Goal: Information Seeking & Learning: Get advice/opinions

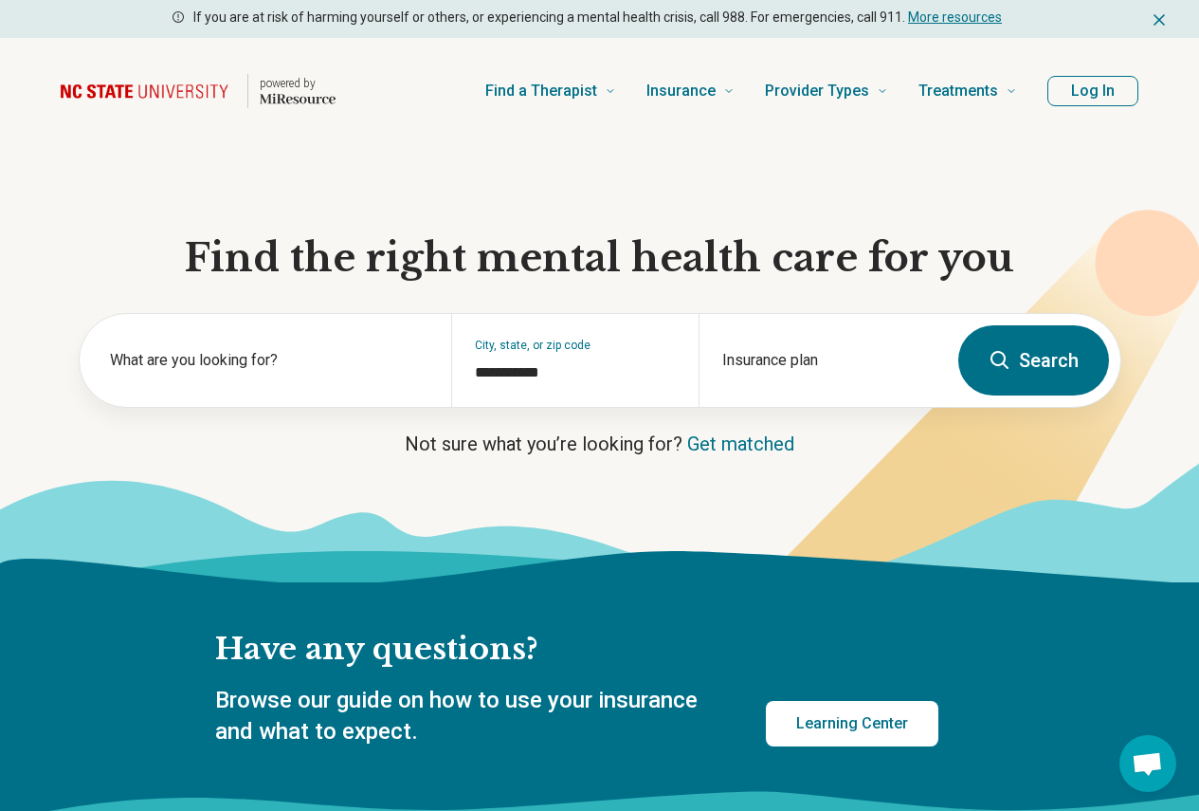
click at [1089, 92] on button "Log In" at bounding box center [1093, 91] width 91 height 30
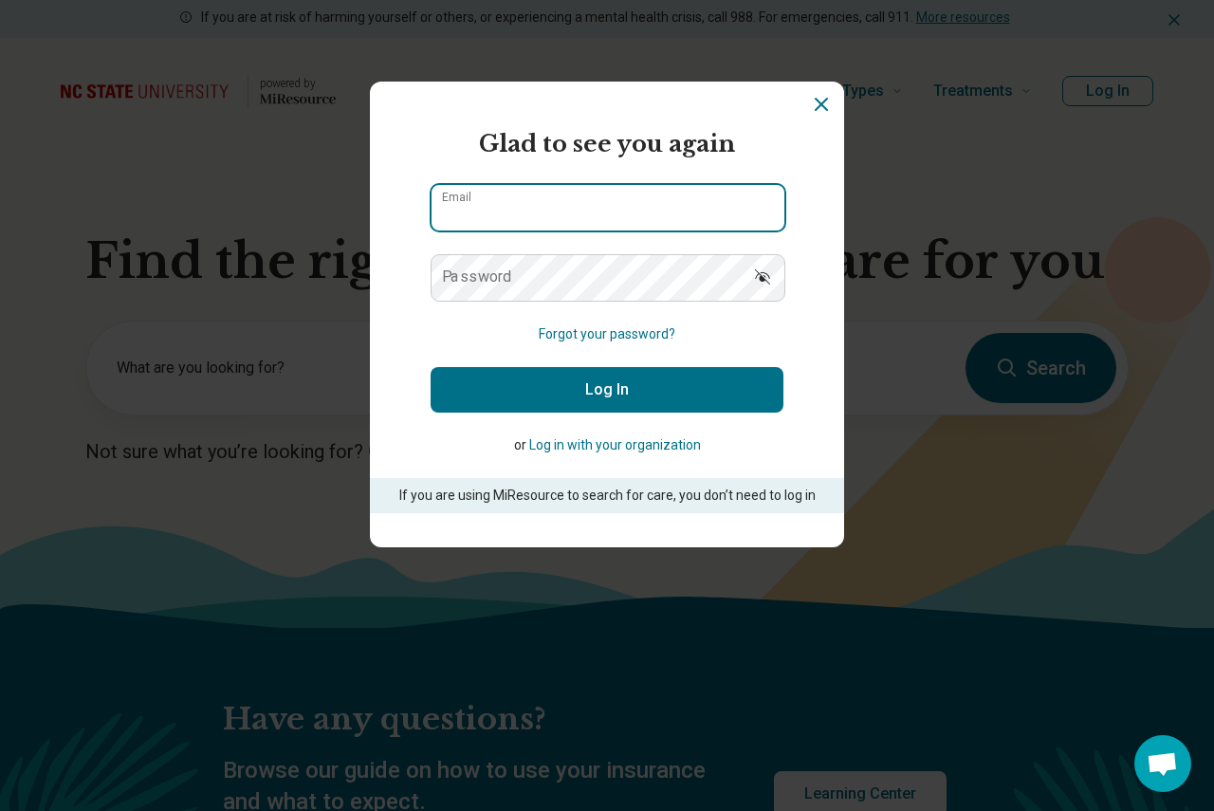
type input "**********"
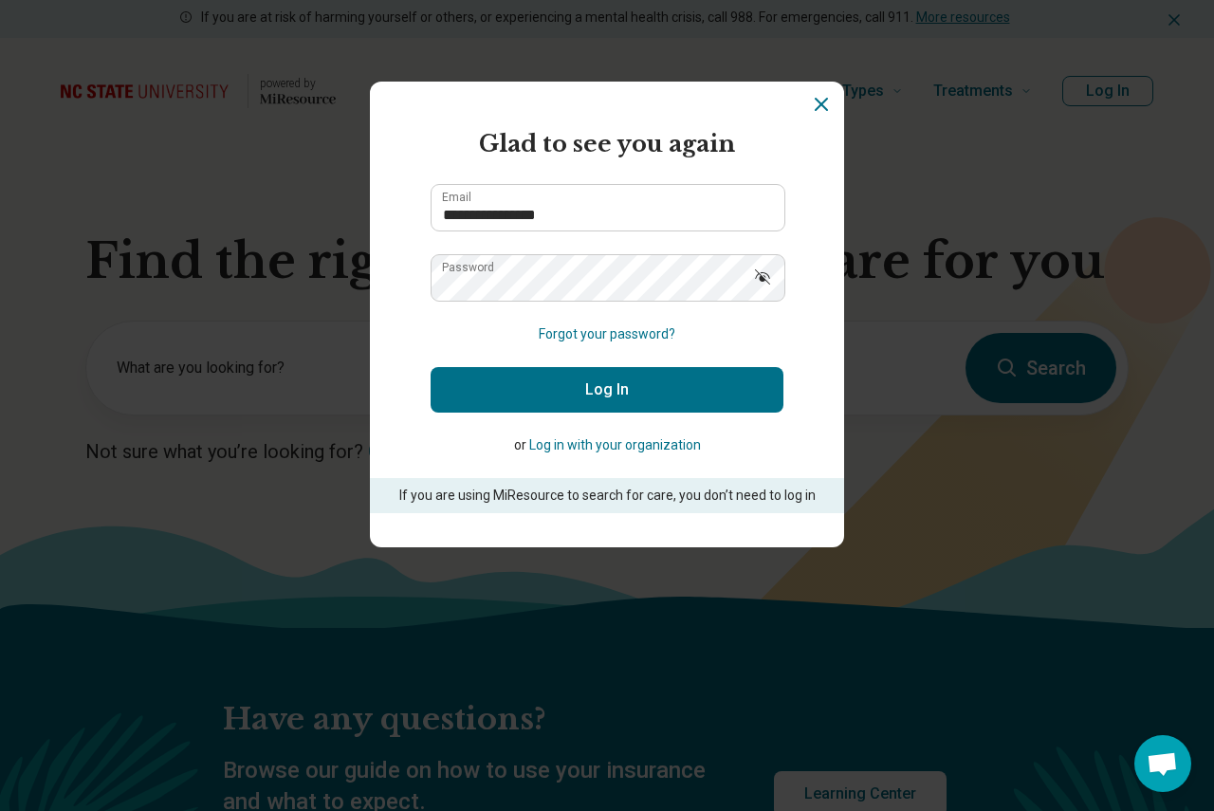
click at [568, 386] on button "Log In" at bounding box center [606, 390] width 353 height 46
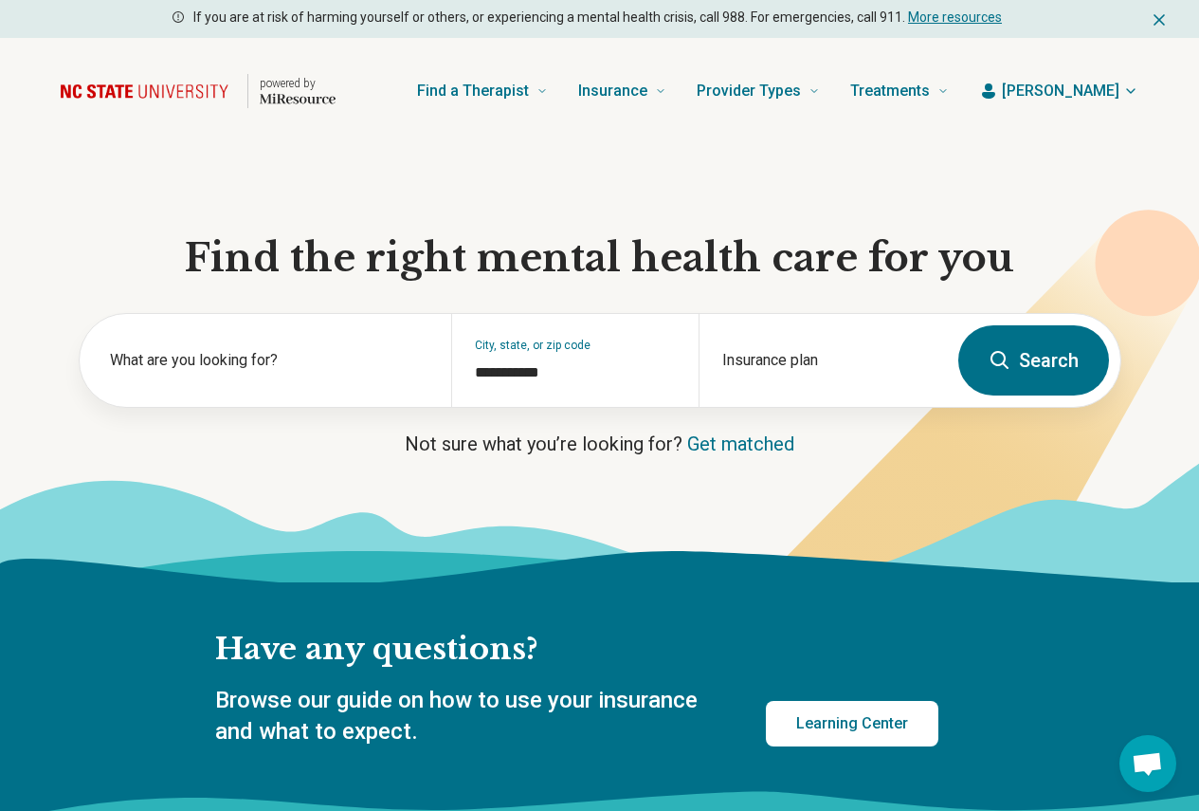
click at [1029, 361] on button "Search" at bounding box center [1034, 360] width 151 height 70
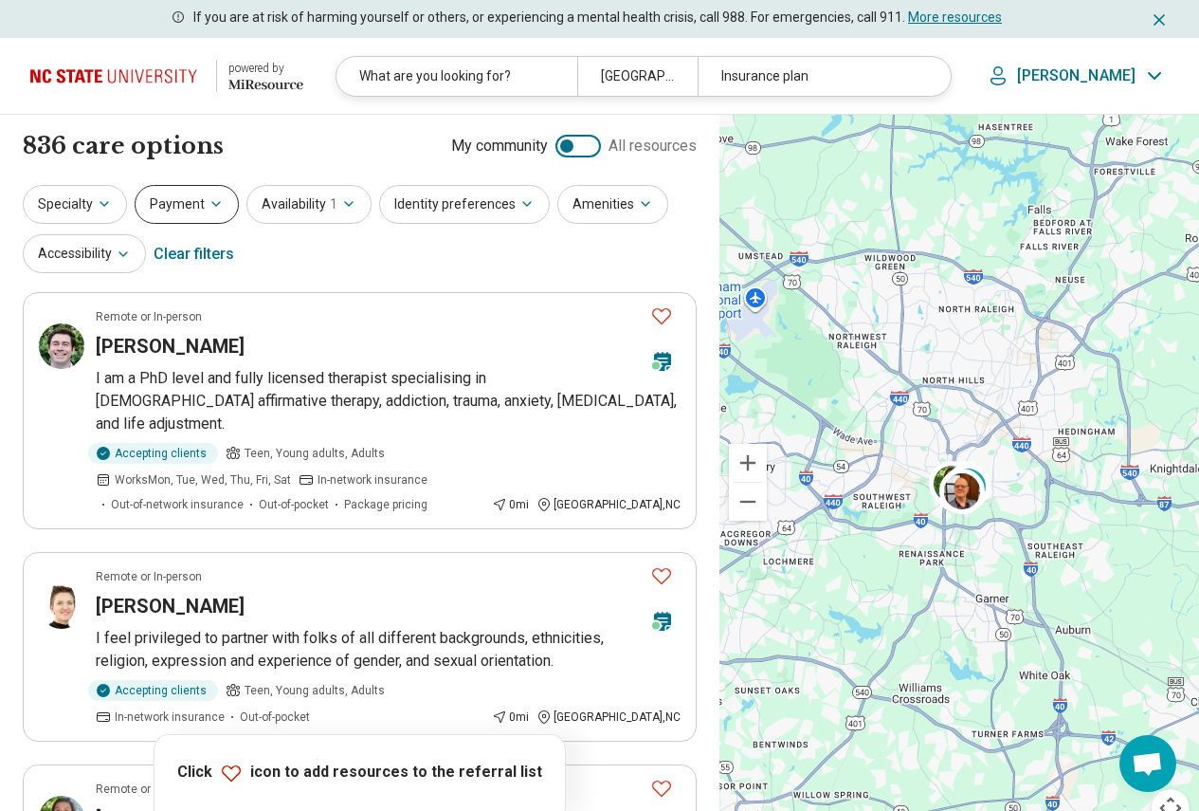
click at [155, 211] on button "Payment" at bounding box center [187, 204] width 104 height 39
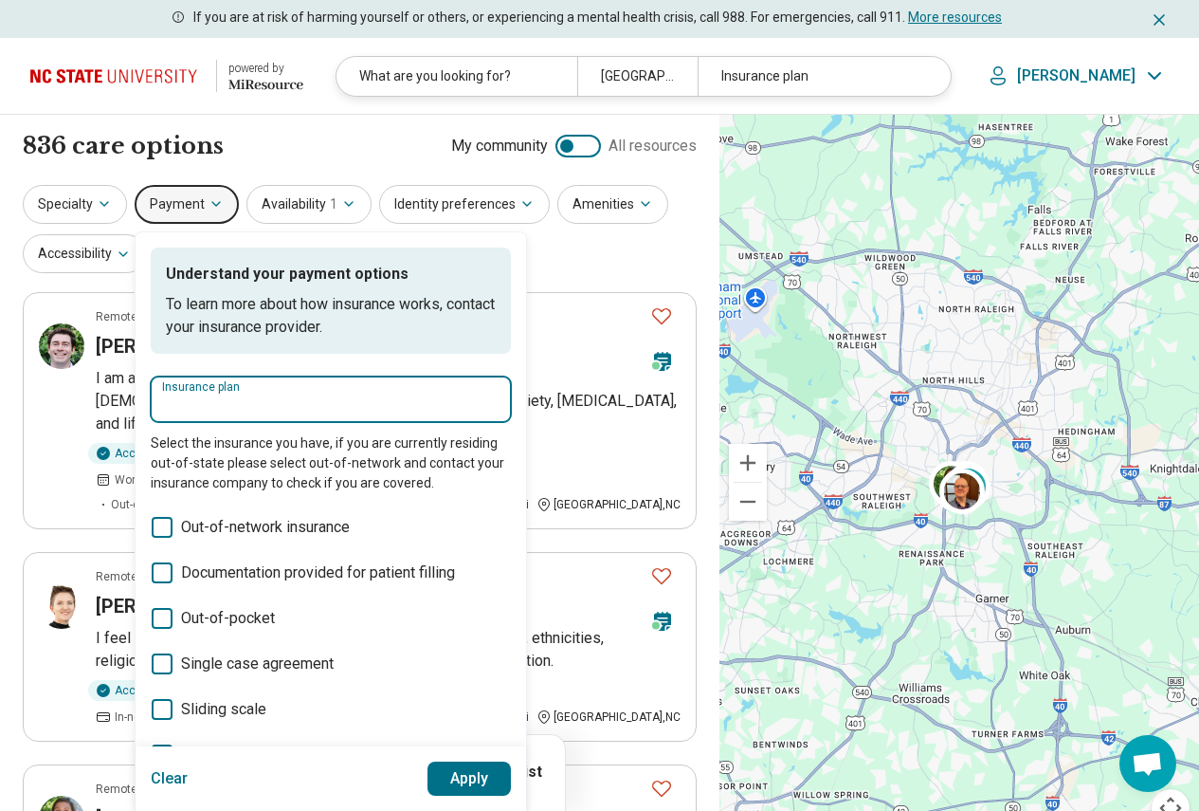
click at [231, 401] on input "Insurance plan" at bounding box center [331, 404] width 338 height 23
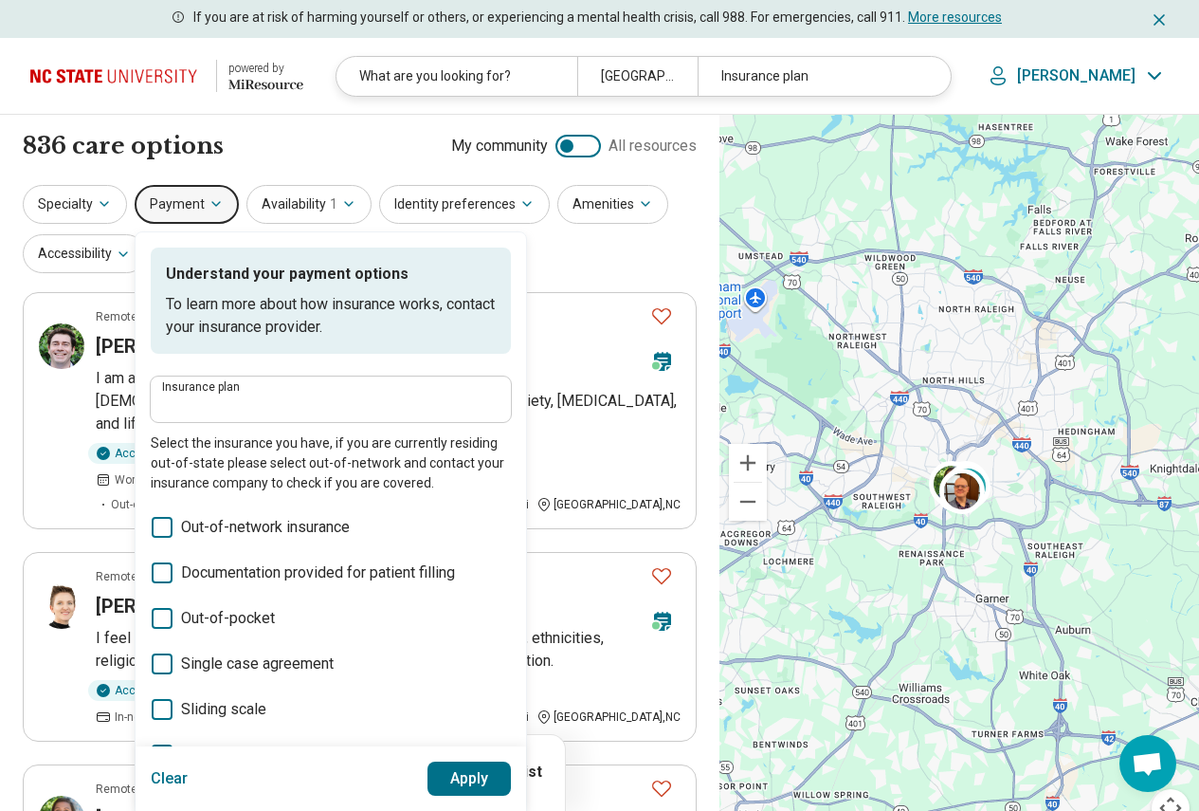
click at [378, 391] on label "Insurance plan" at bounding box center [331, 386] width 338 height 11
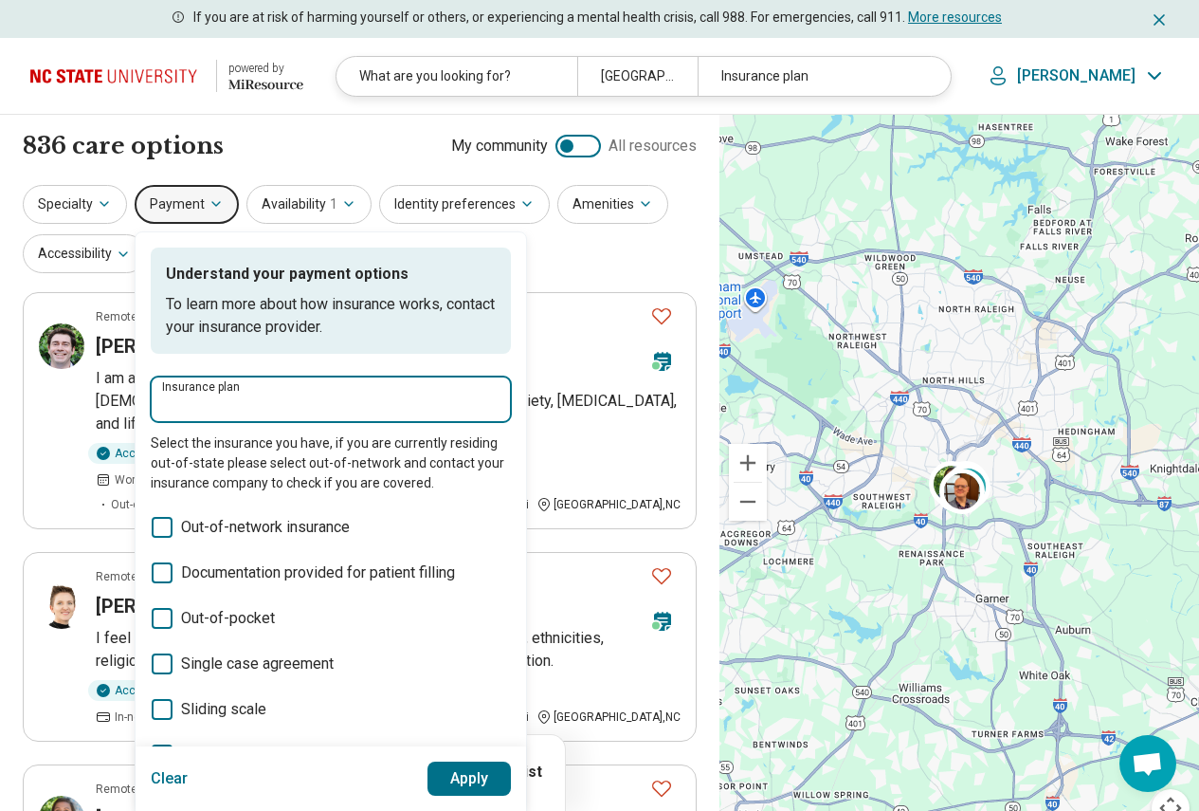
click at [378, 393] on input "Insurance plan" at bounding box center [331, 404] width 338 height 23
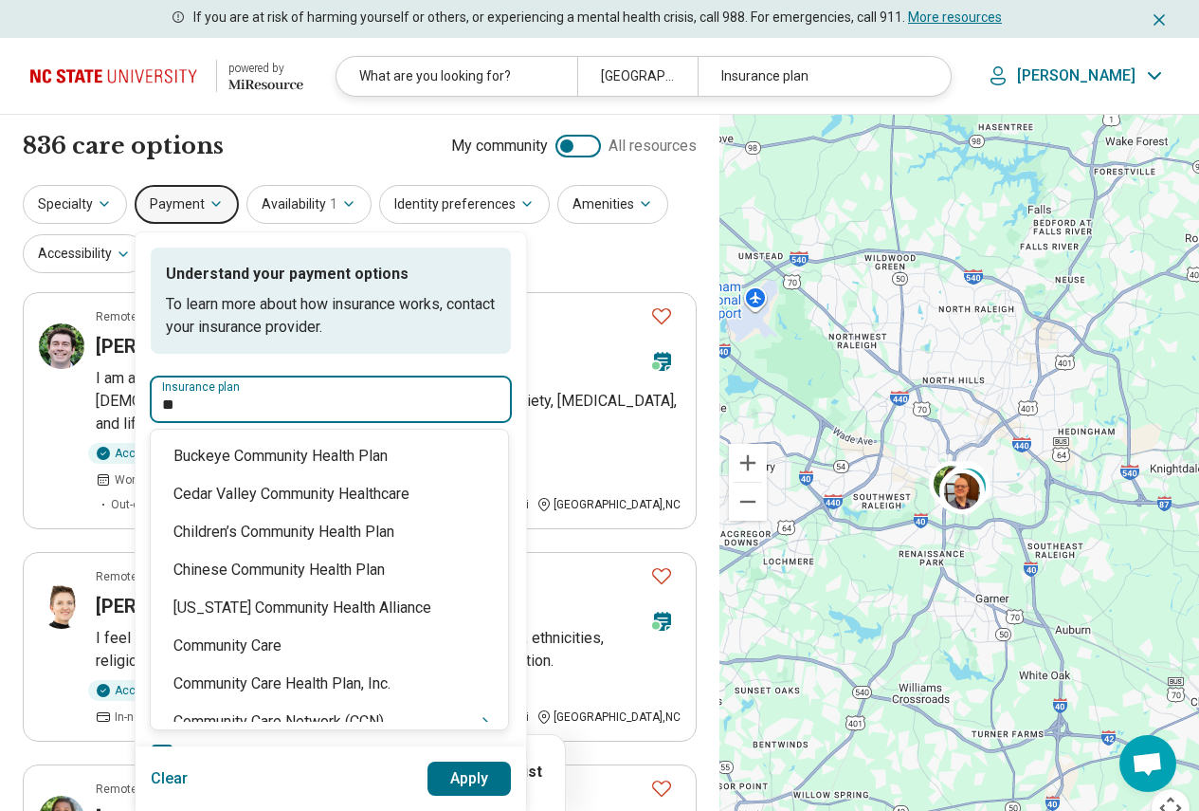
type input "*"
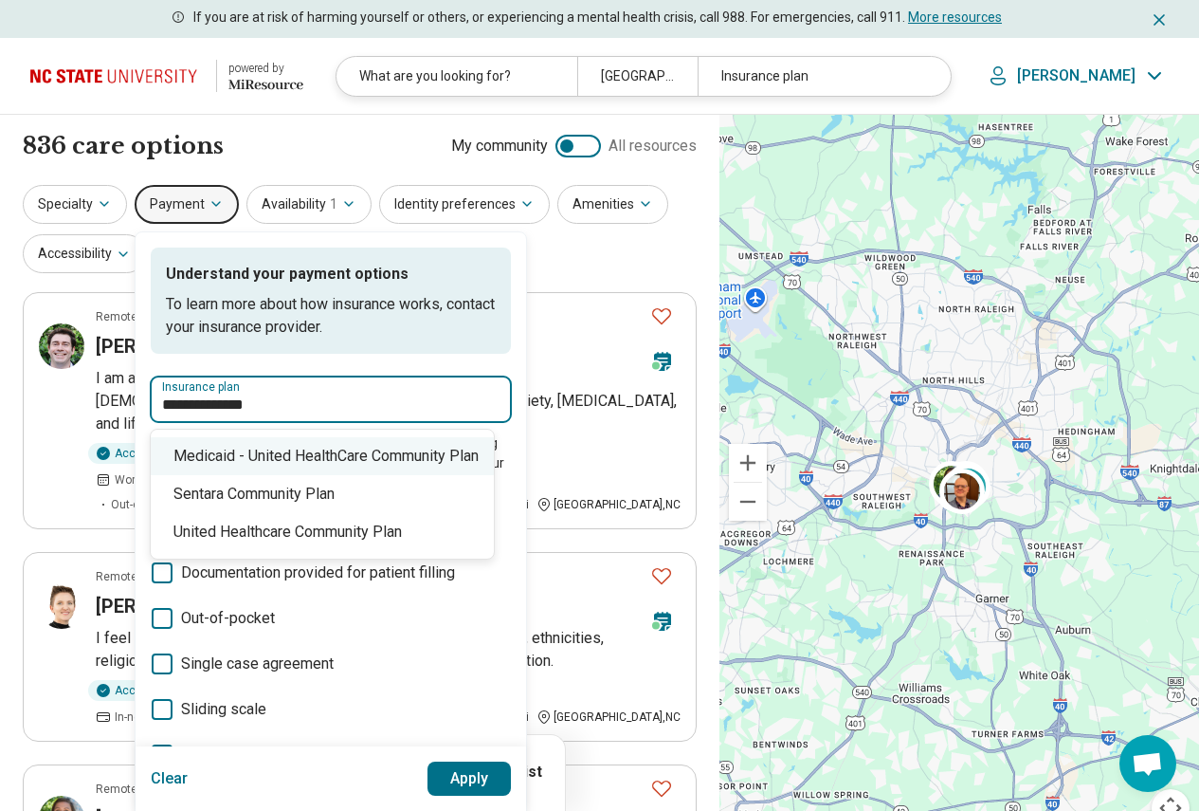
click at [360, 443] on div "Medicaid - United HealthСare Community Plan" at bounding box center [322, 456] width 343 height 38
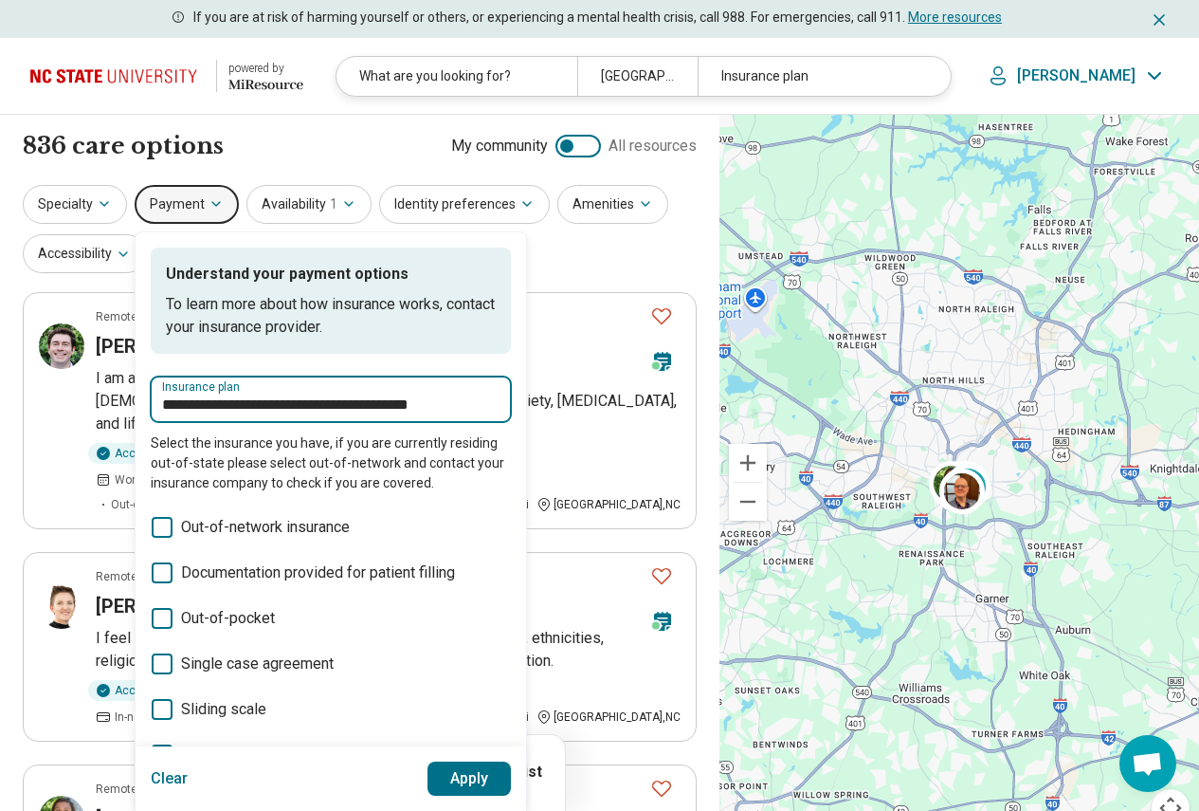
type input "**********"
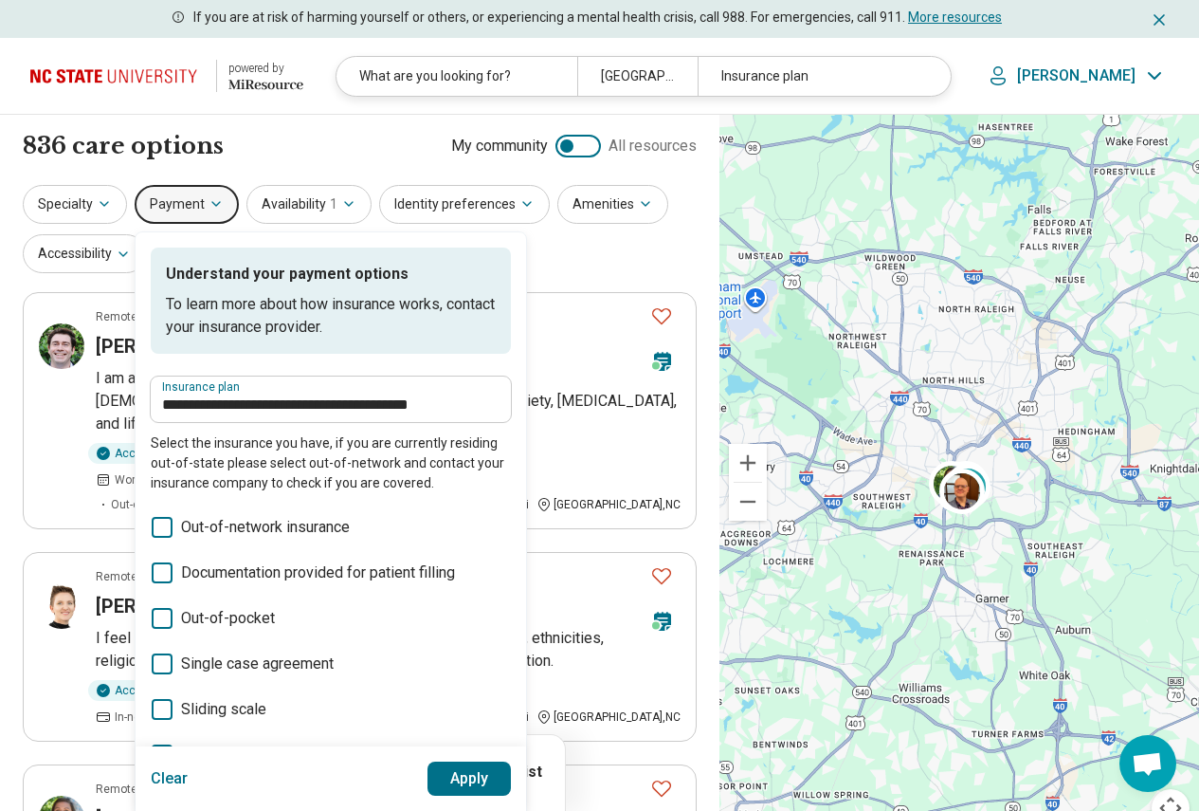
click at [441, 782] on button "Apply" at bounding box center [470, 778] width 84 height 34
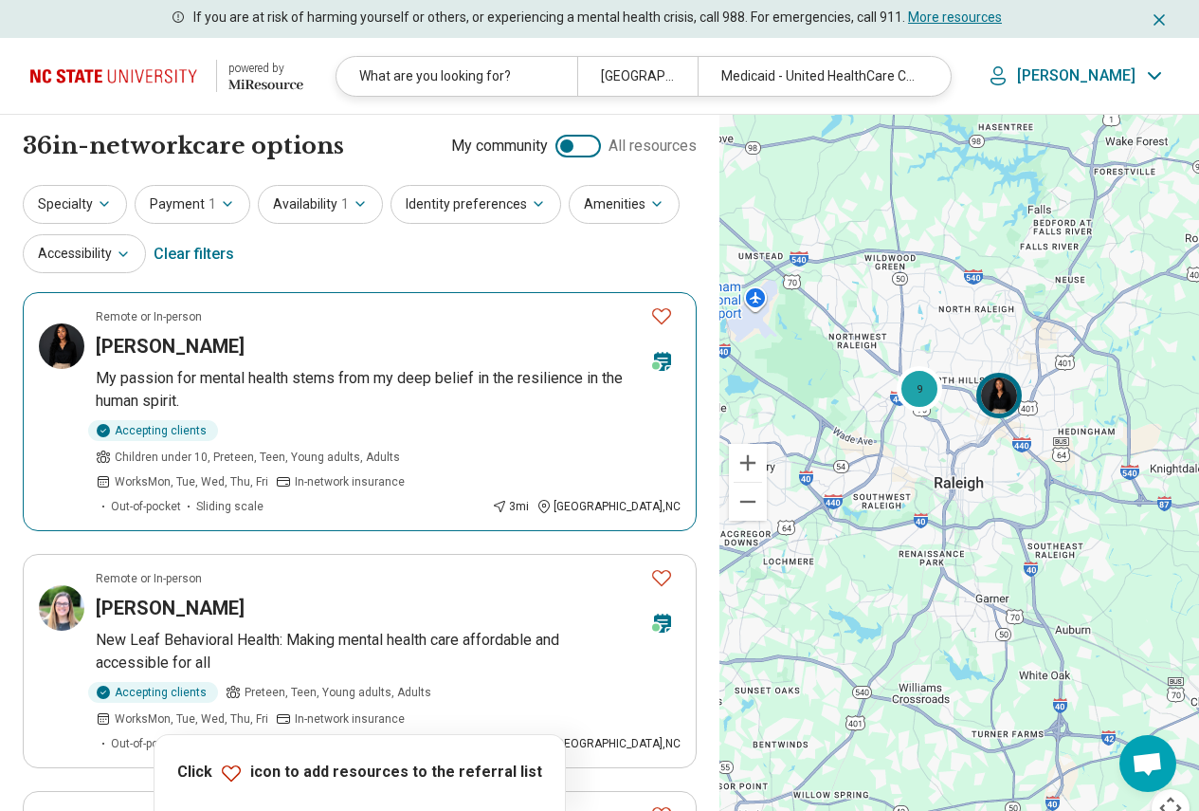
click at [52, 354] on img at bounding box center [62, 346] width 46 height 46
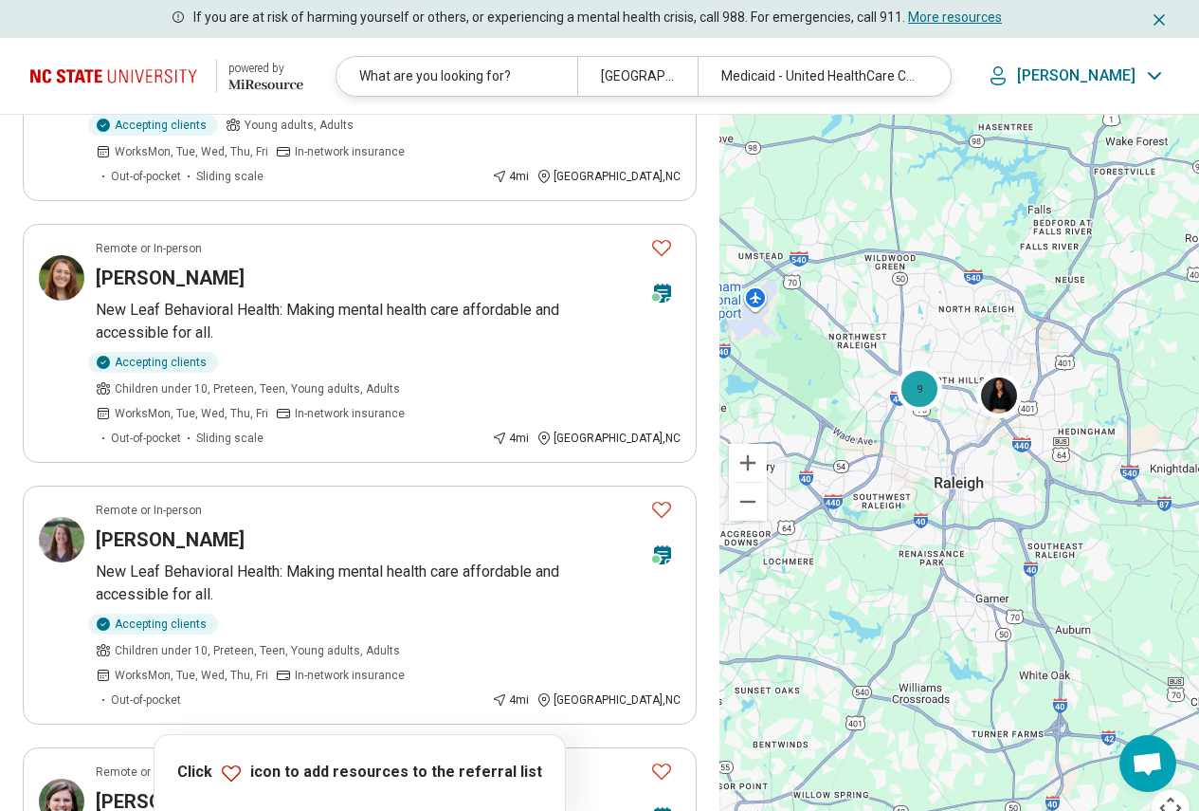
scroll to position [2370, 0]
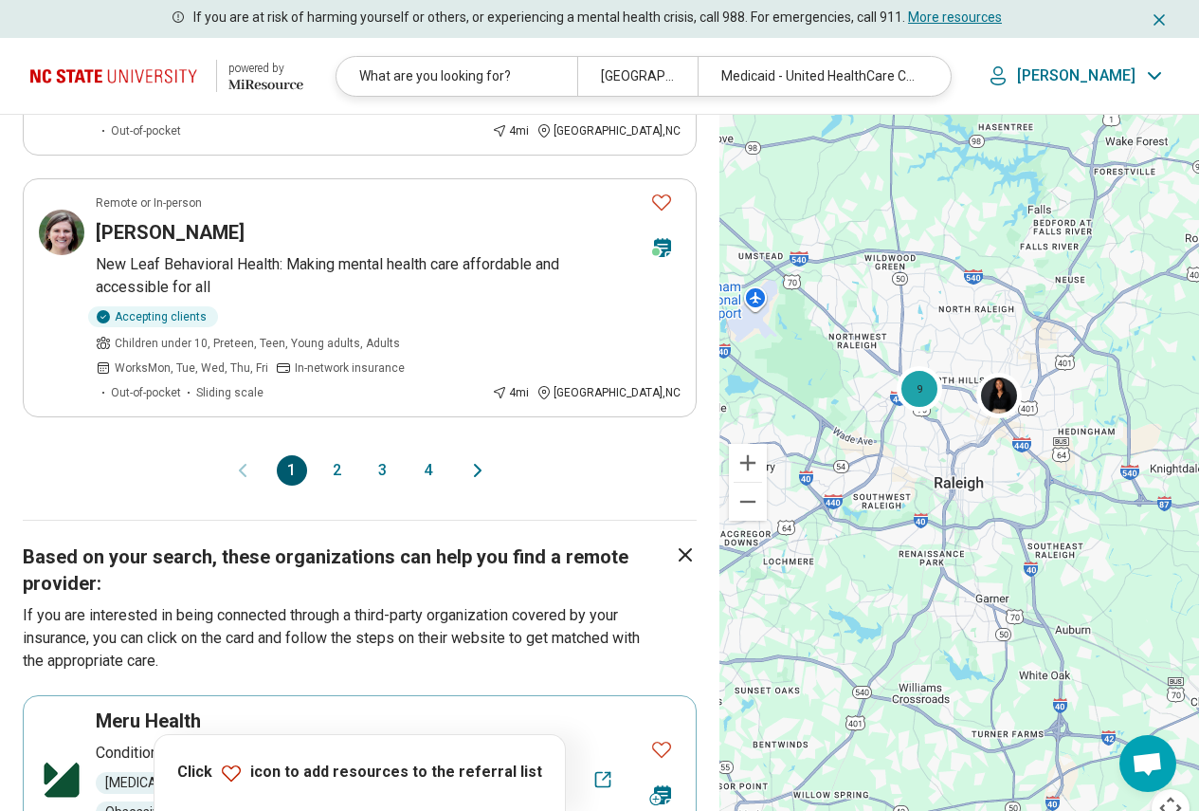
click at [331, 455] on button "2" at bounding box center [337, 470] width 30 height 30
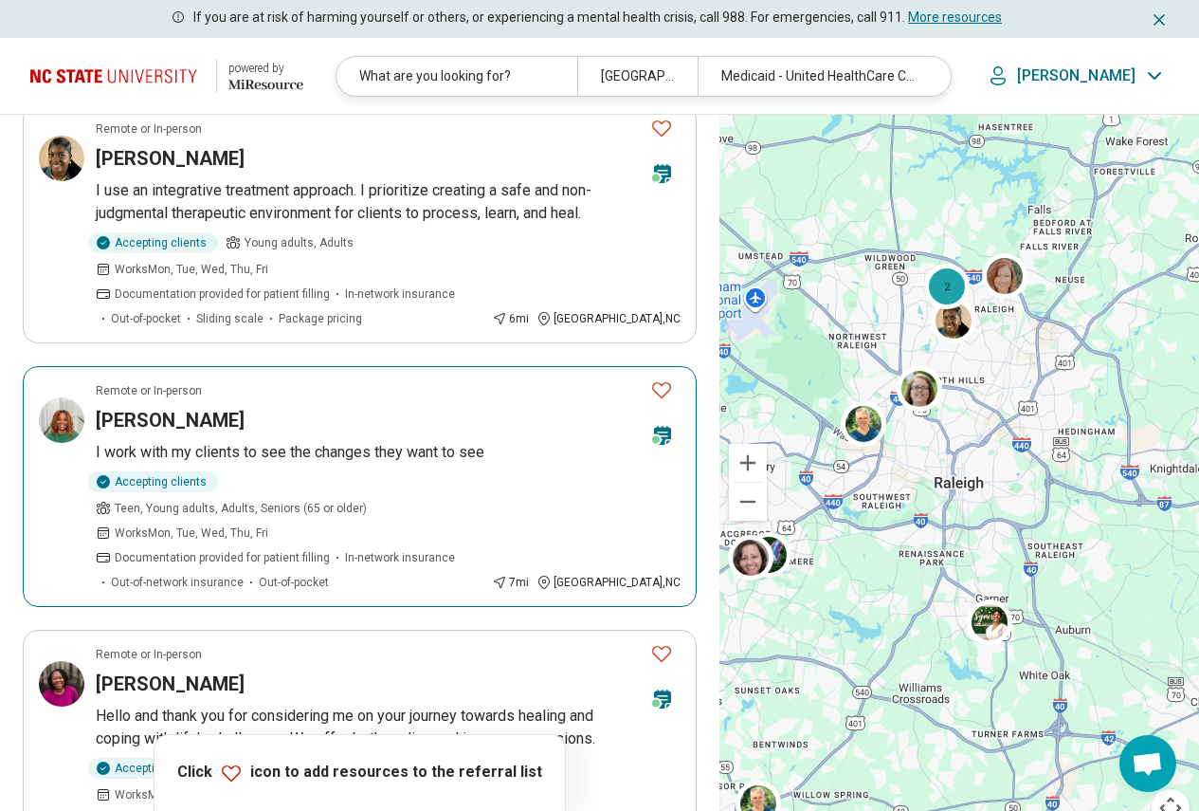
scroll to position [948, 0]
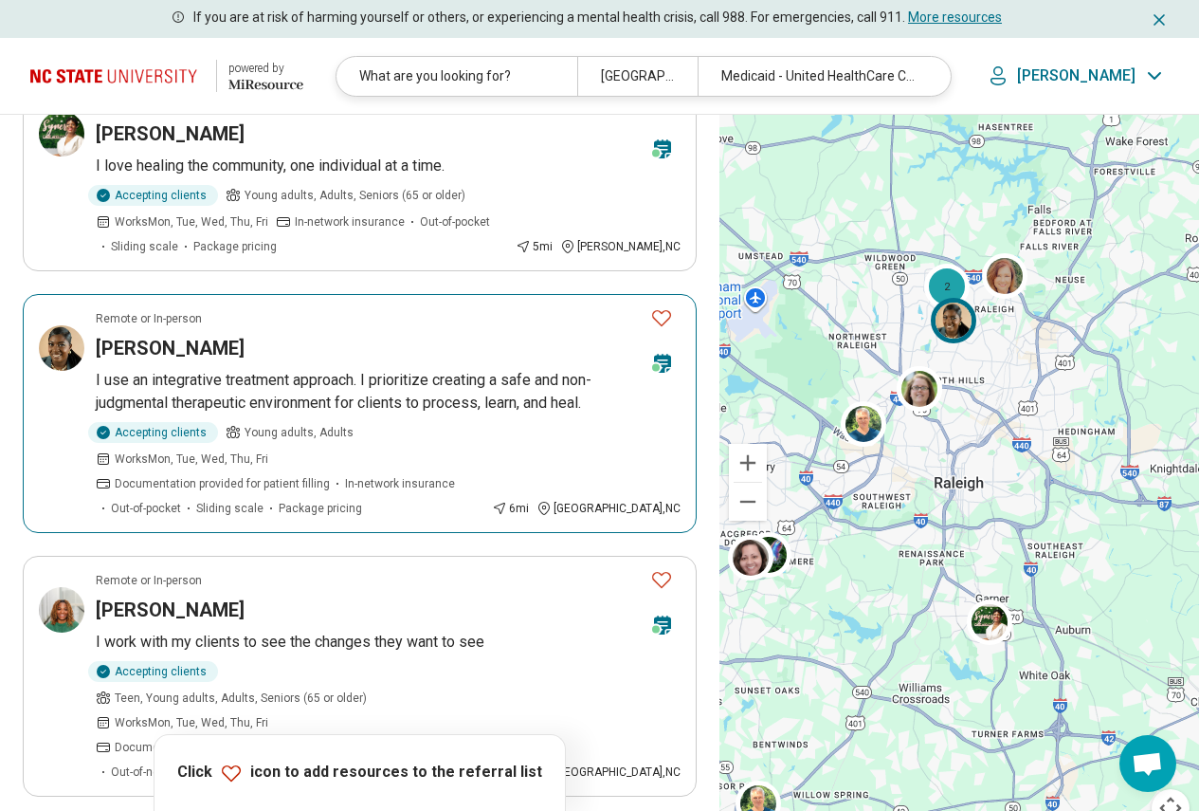
click at [125, 335] on h3 "Deeariah King" at bounding box center [170, 348] width 149 height 27
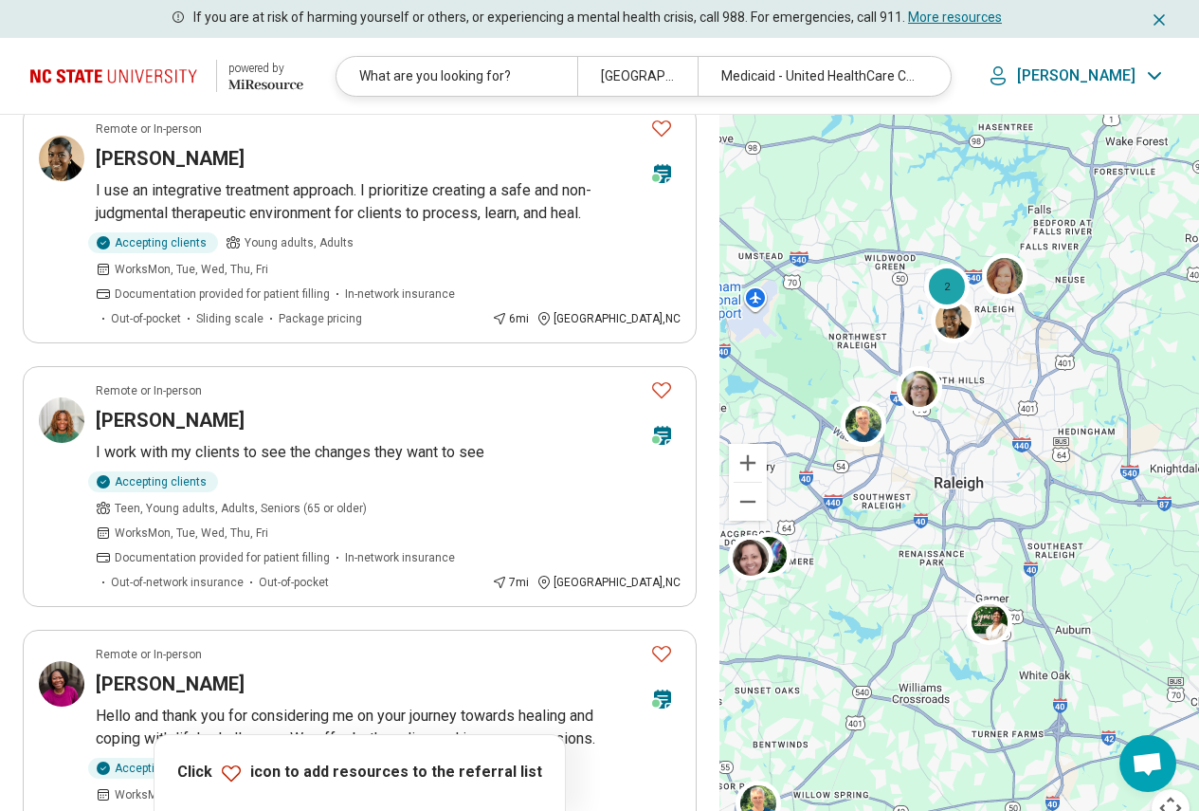
scroll to position [1233, 0]
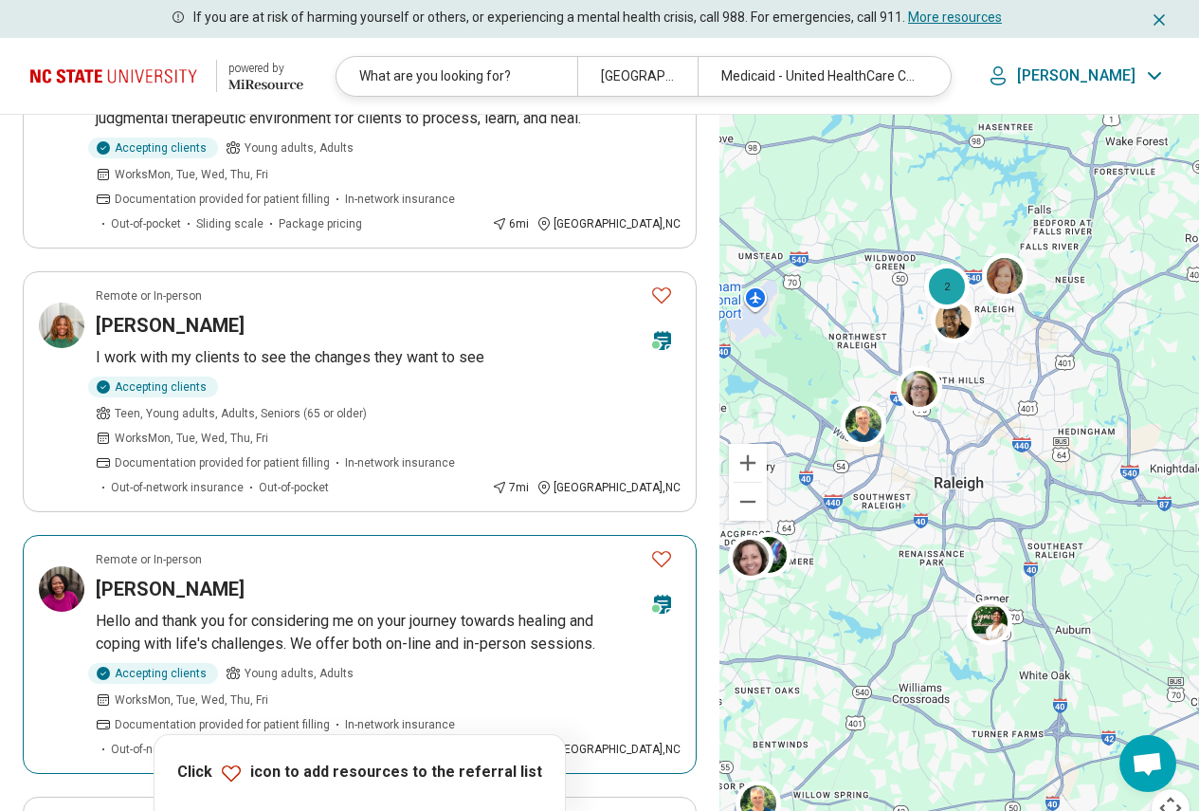
click at [60, 566] on img at bounding box center [62, 589] width 46 height 46
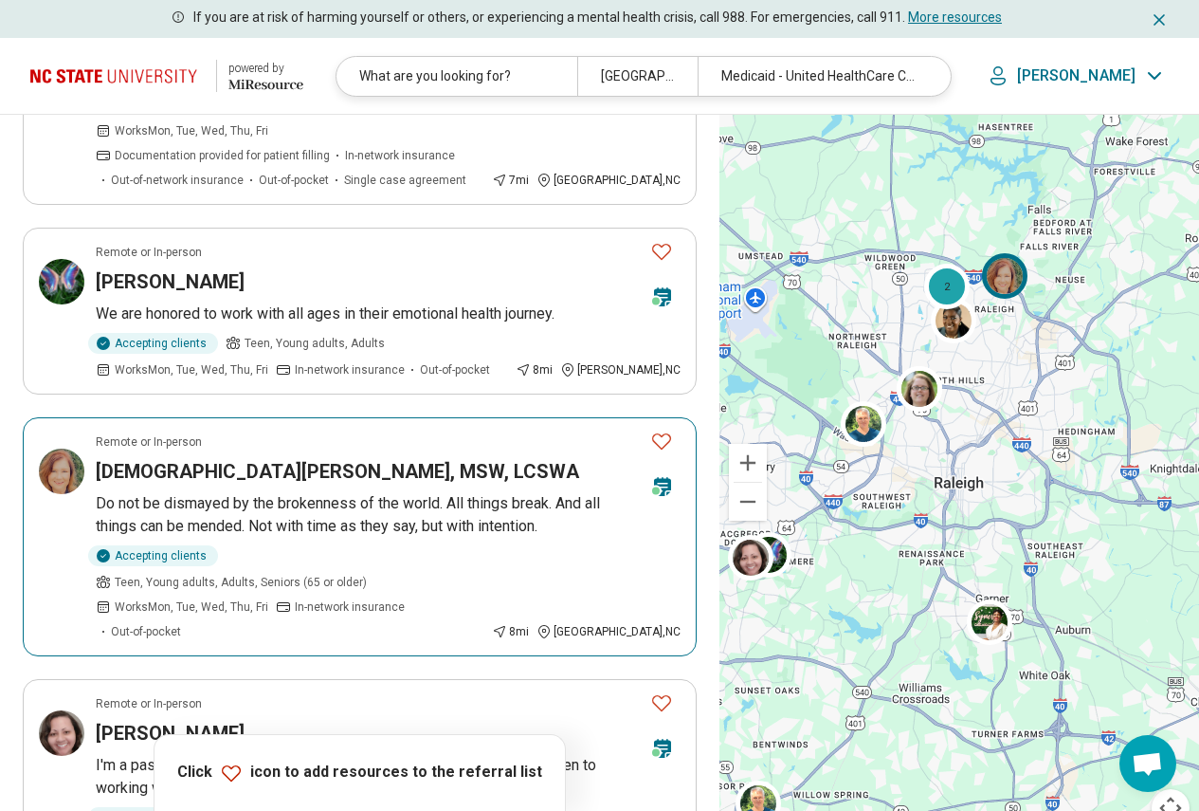
scroll to position [1896, 0]
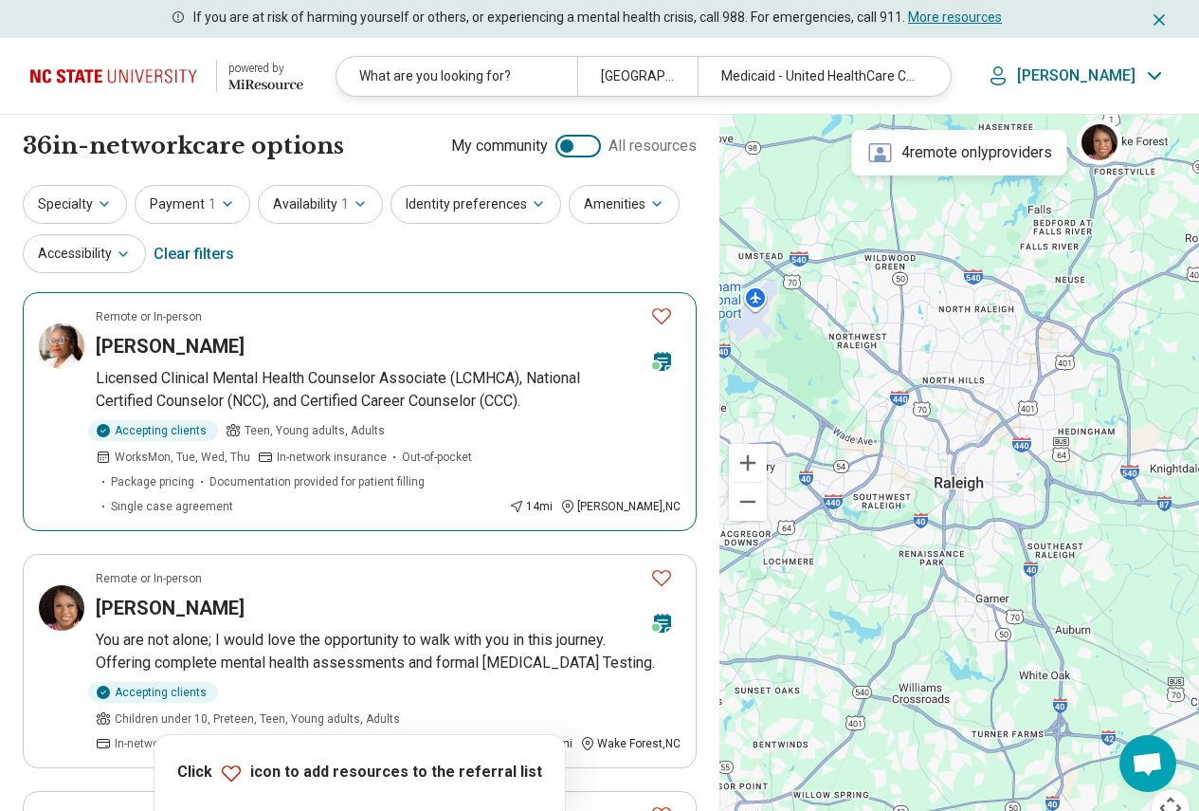
click at [214, 375] on p "Licensed Clinical Mental Health Counselor Associate (LCMHCA), National Certifie…" at bounding box center [388, 390] width 585 height 46
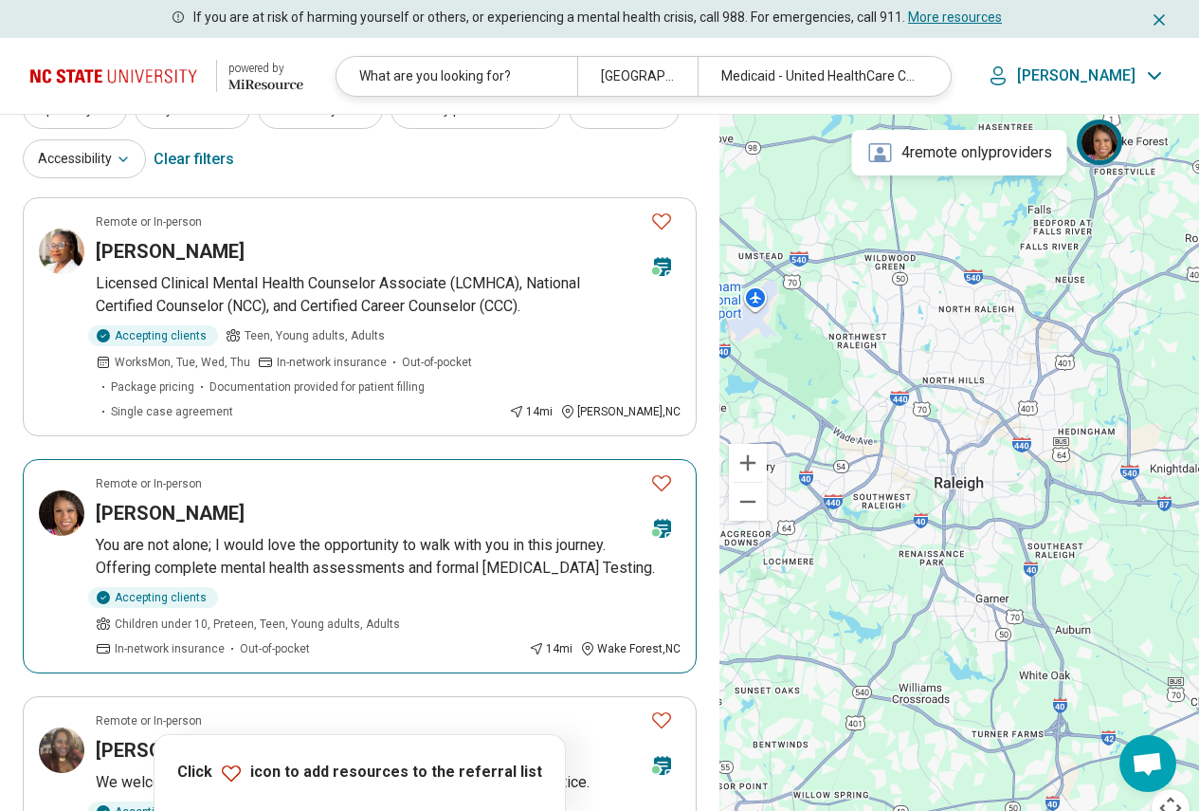
scroll to position [474, 0]
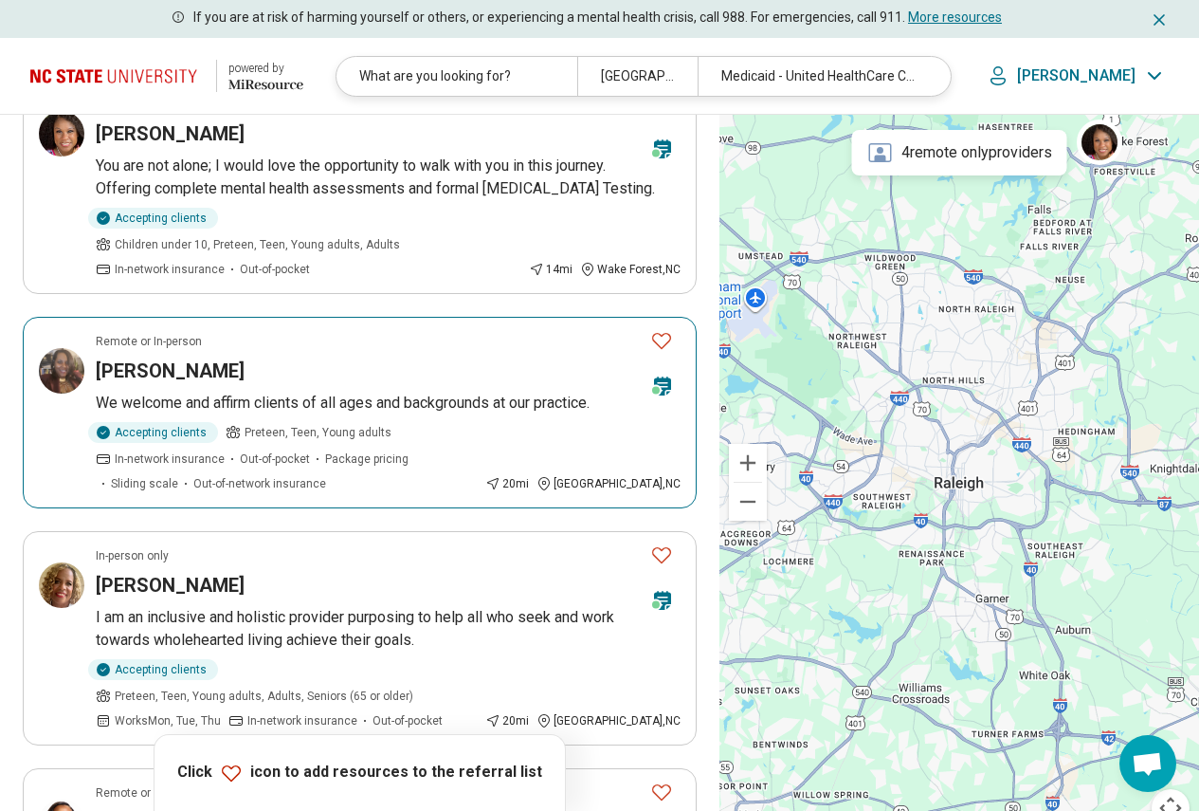
click at [201, 357] on h3 "Melanie McIntyre" at bounding box center [170, 370] width 149 height 27
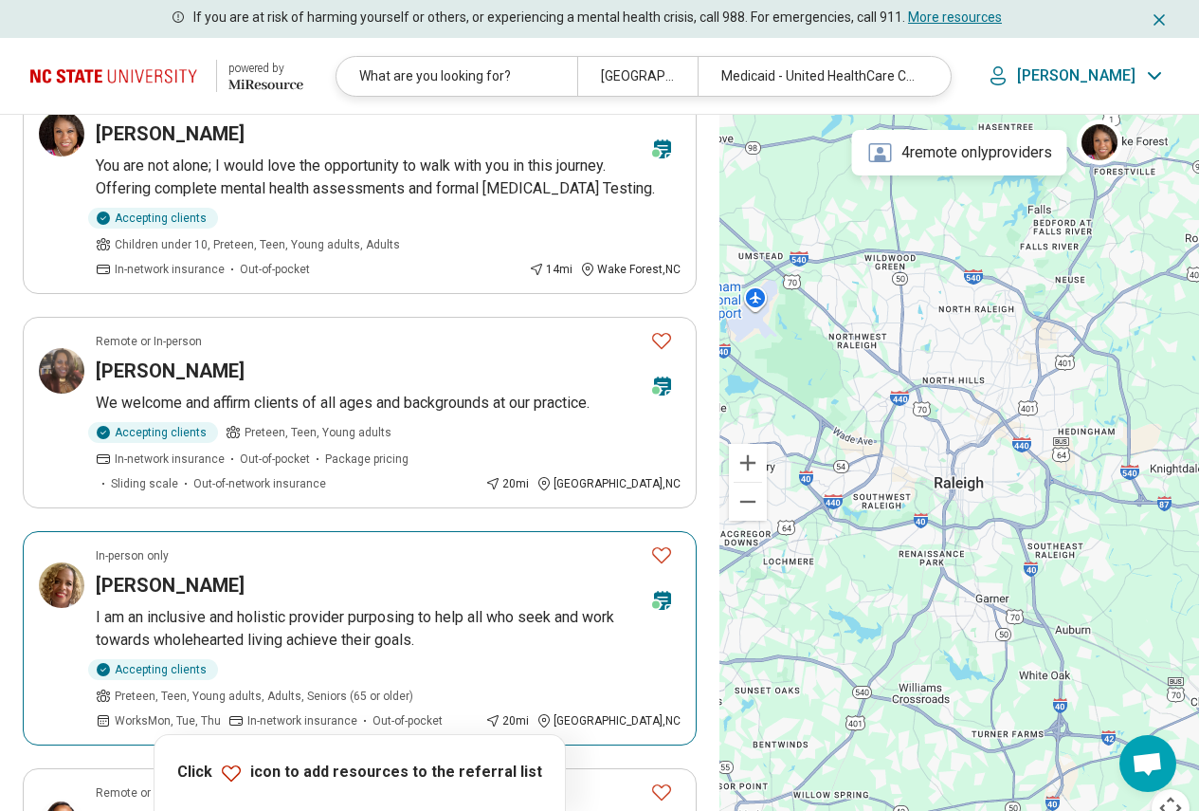
scroll to position [664, 0]
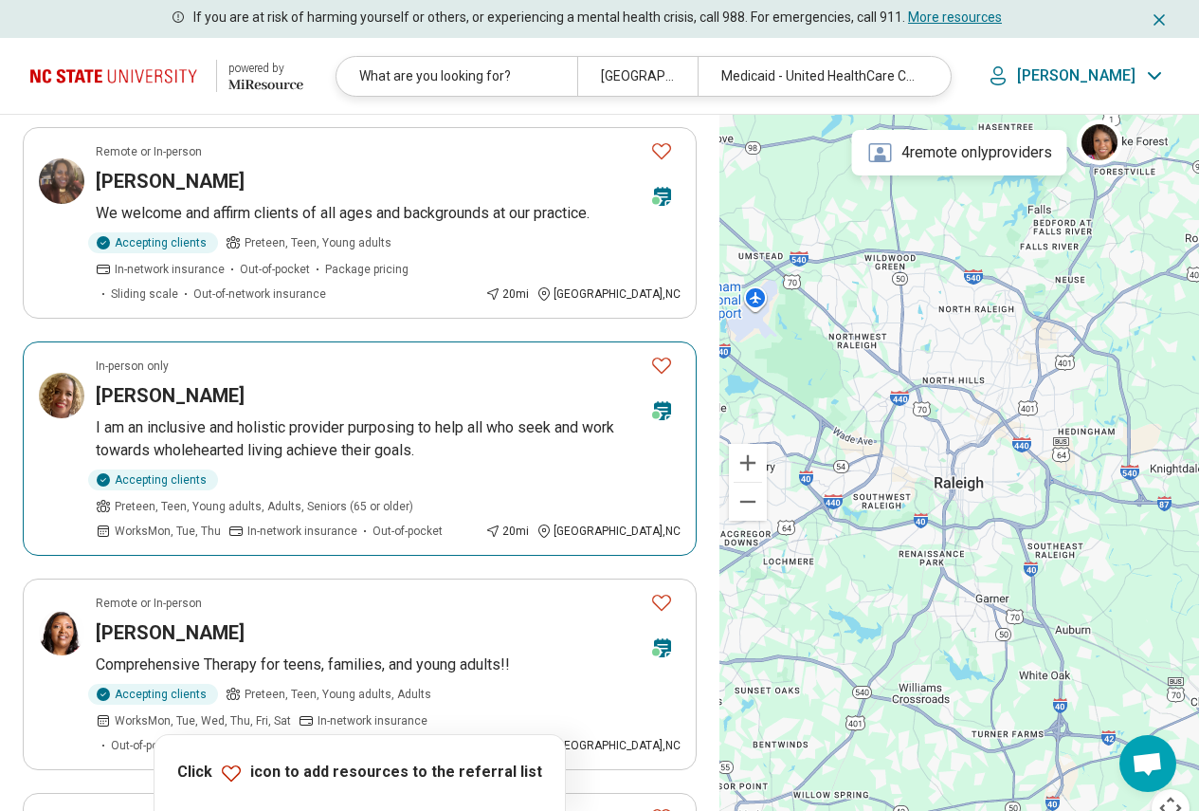
click at [256, 416] on p "I am an inclusive and holistic provider purposing to help all who seek and work…" at bounding box center [388, 439] width 585 height 46
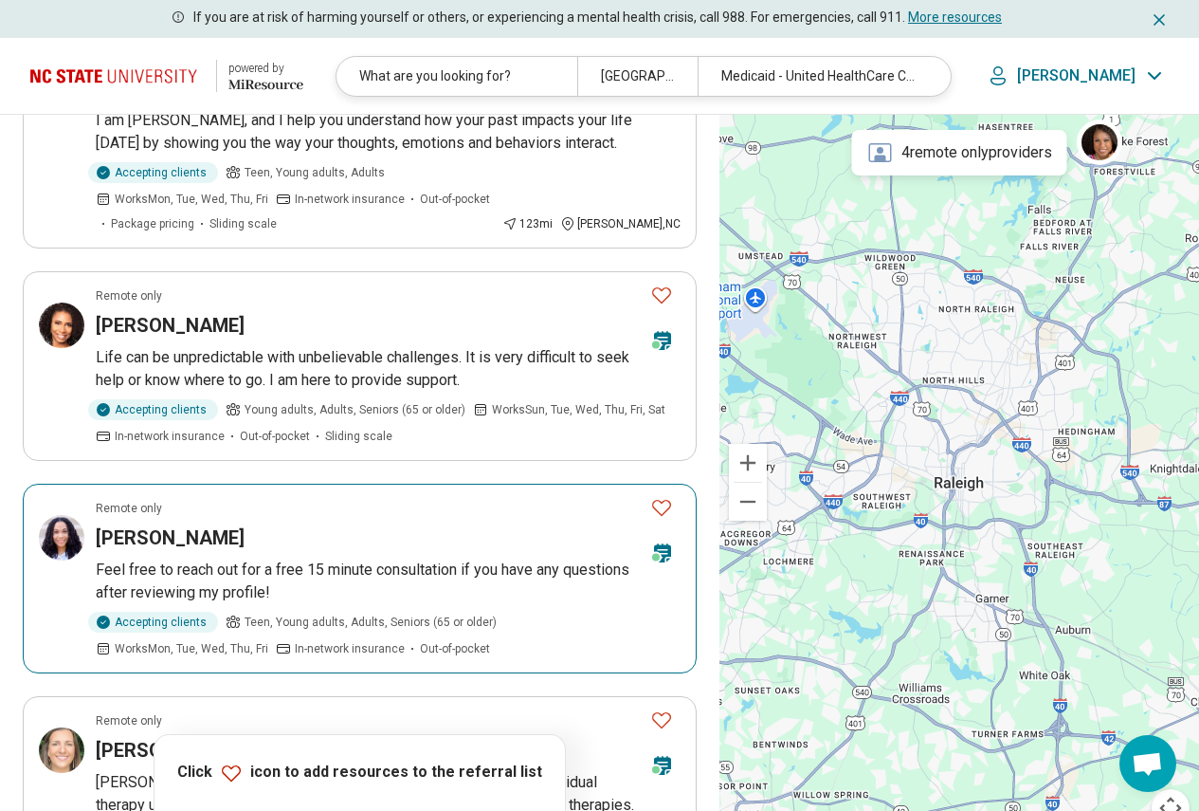
scroll to position [1802, 0]
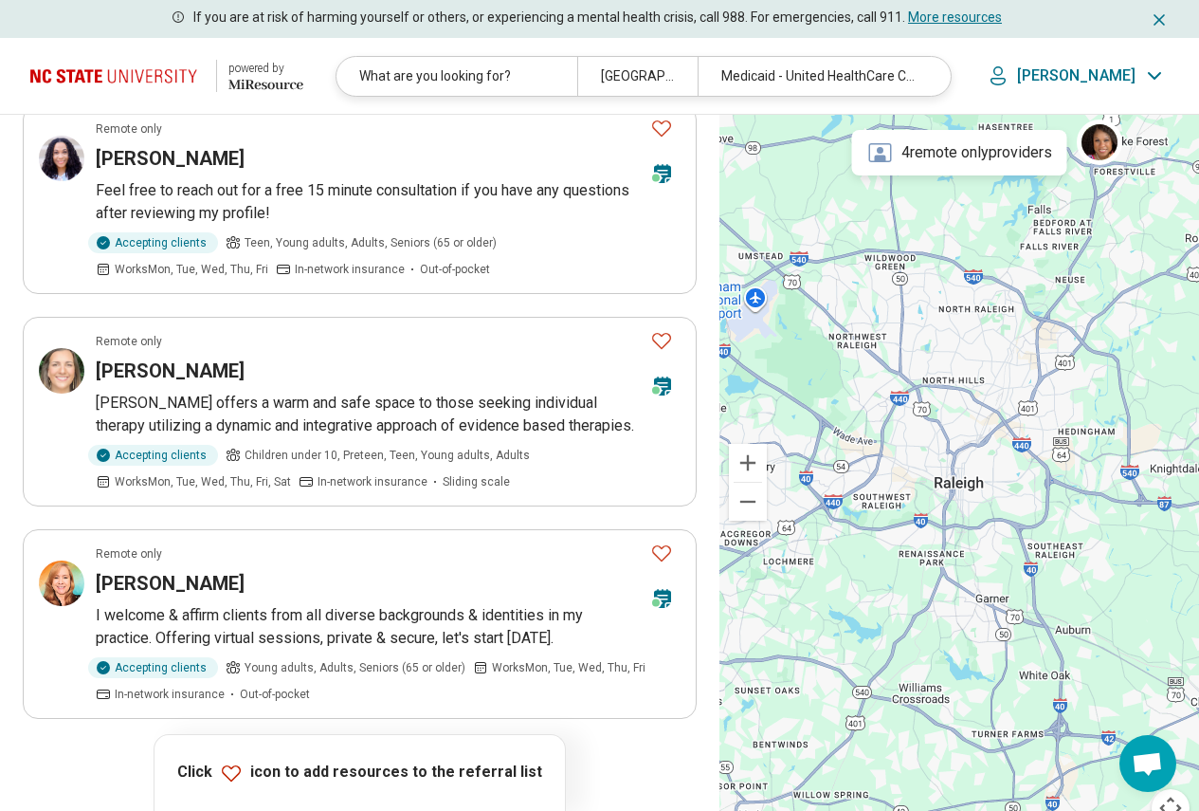
click at [331, 757] on button "2" at bounding box center [337, 772] width 30 height 30
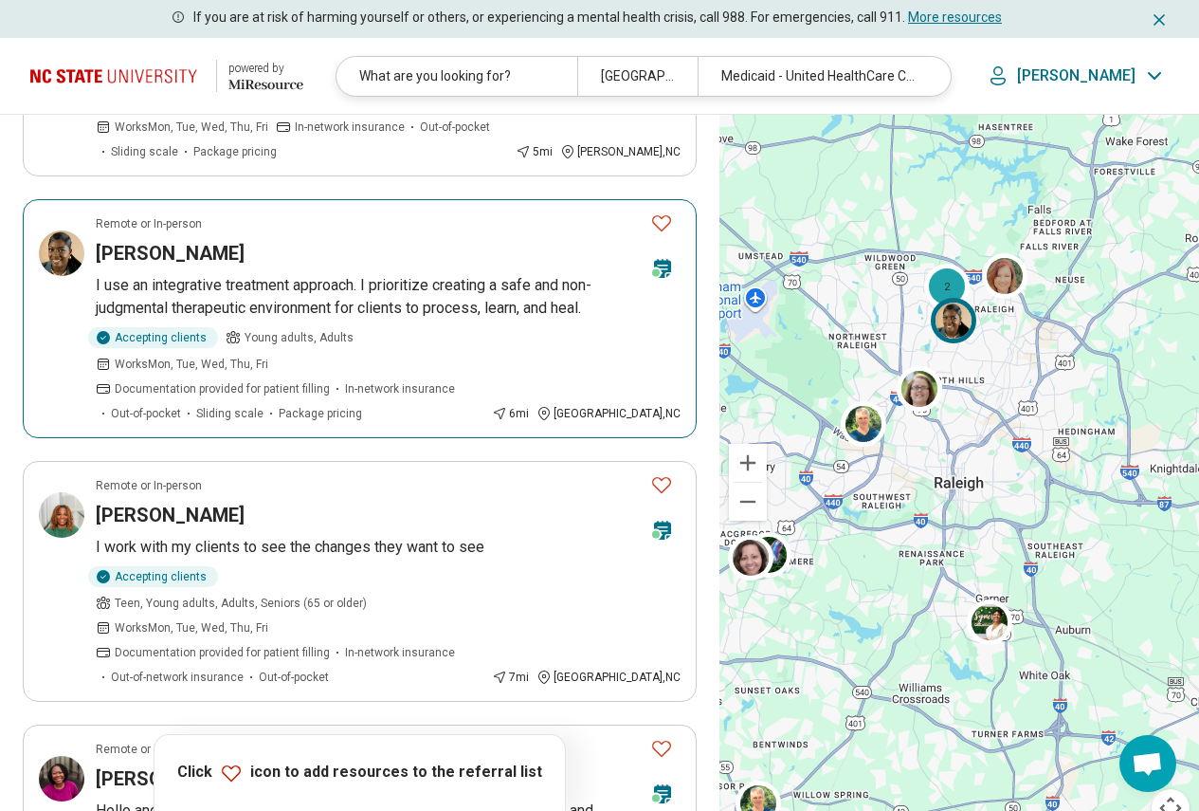
scroll to position [1233, 0]
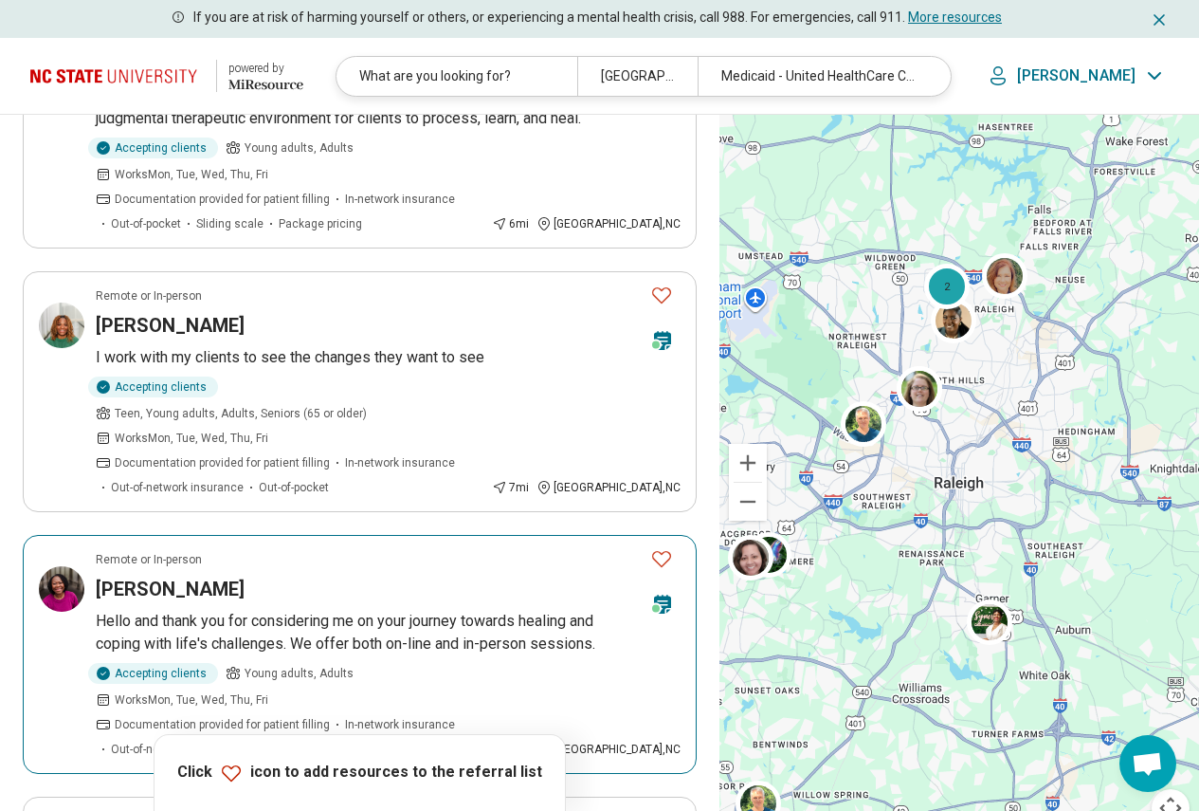
click at [121, 535] on article "Remote or In-person Marina Cline Hello and thank you for considering me on your…" at bounding box center [360, 654] width 674 height 239
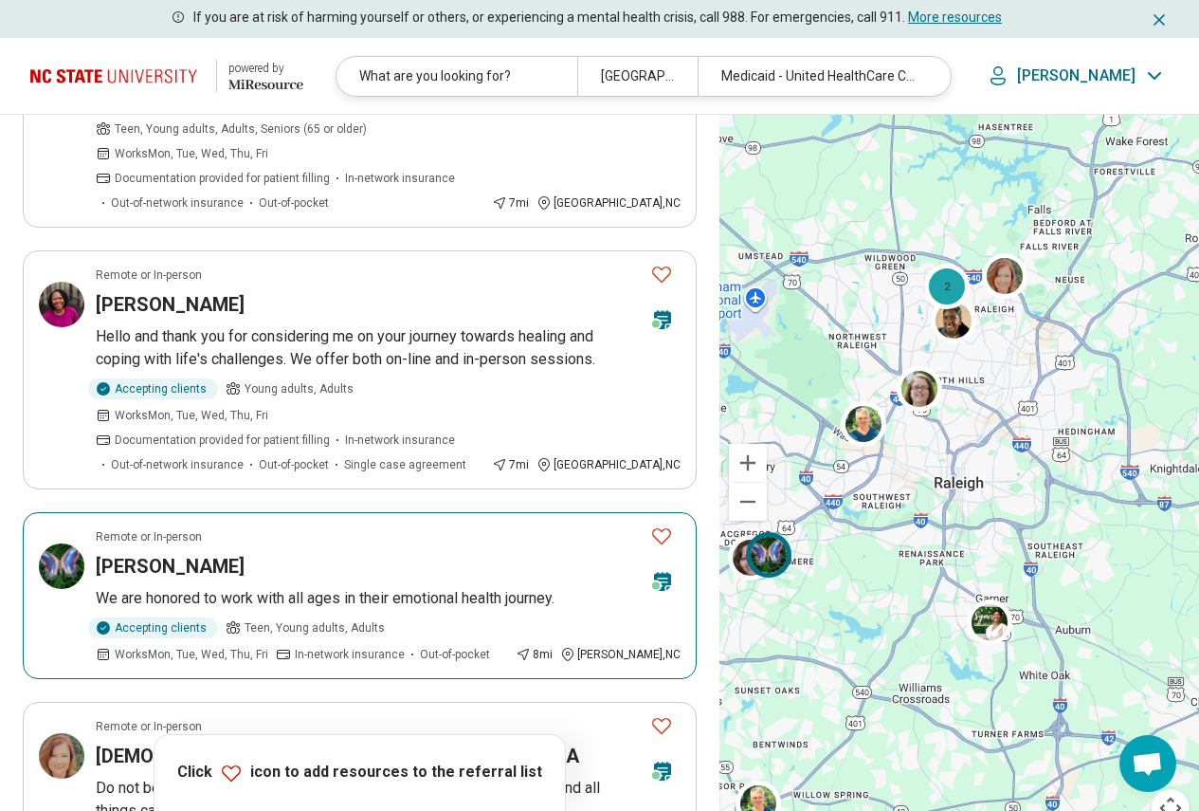
click at [164, 553] on h3 "Saray Lopez" at bounding box center [170, 566] width 149 height 27
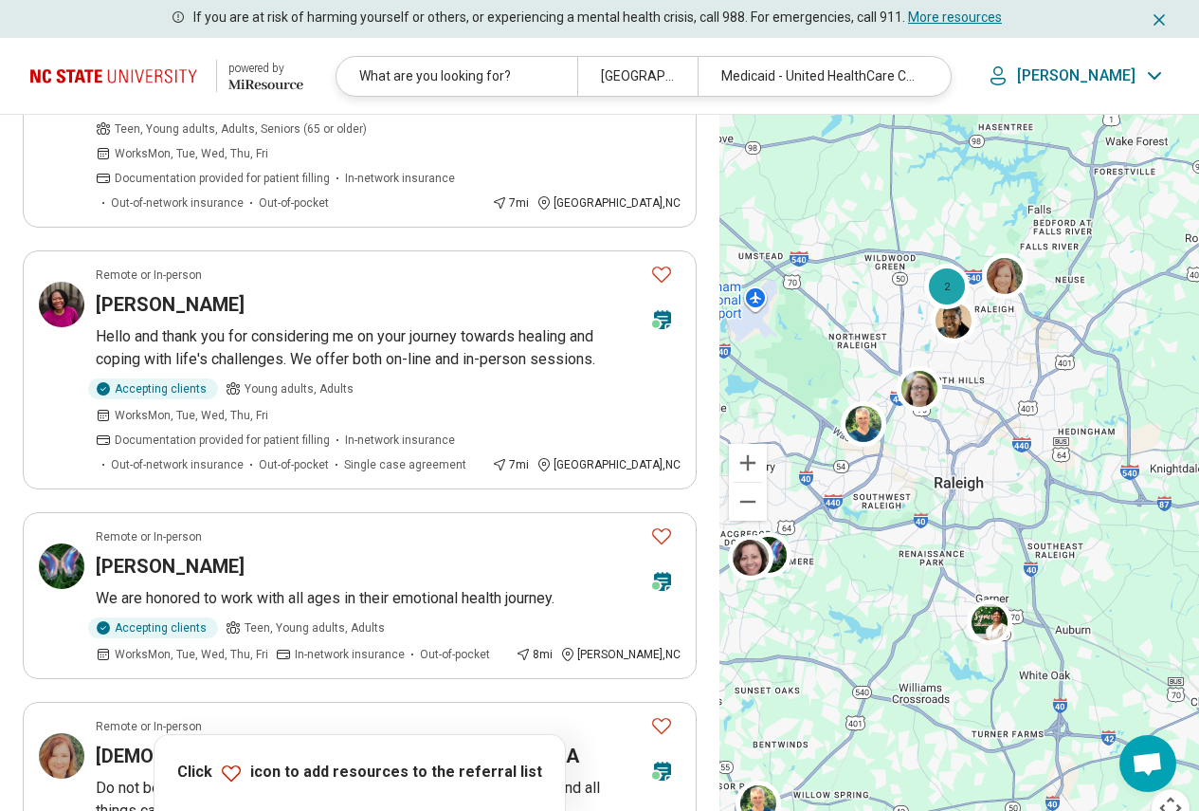
scroll to position [1896, 0]
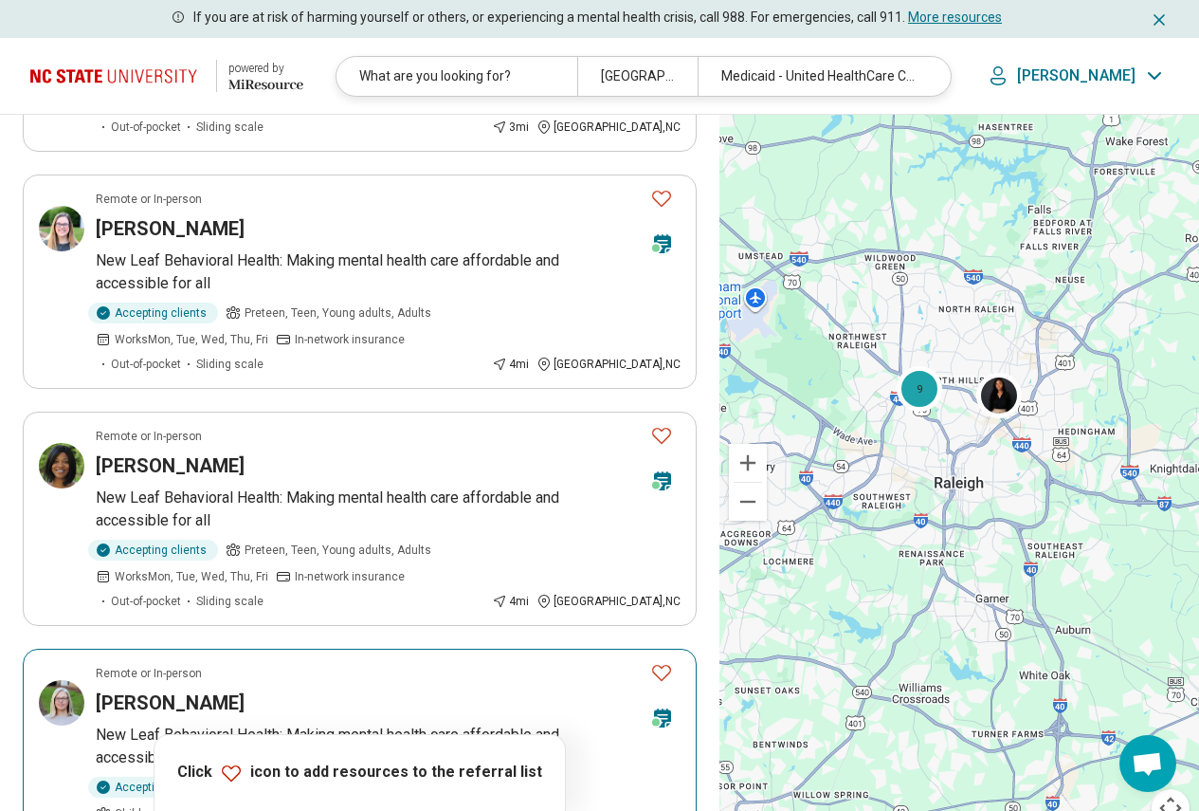
scroll to position [569, 0]
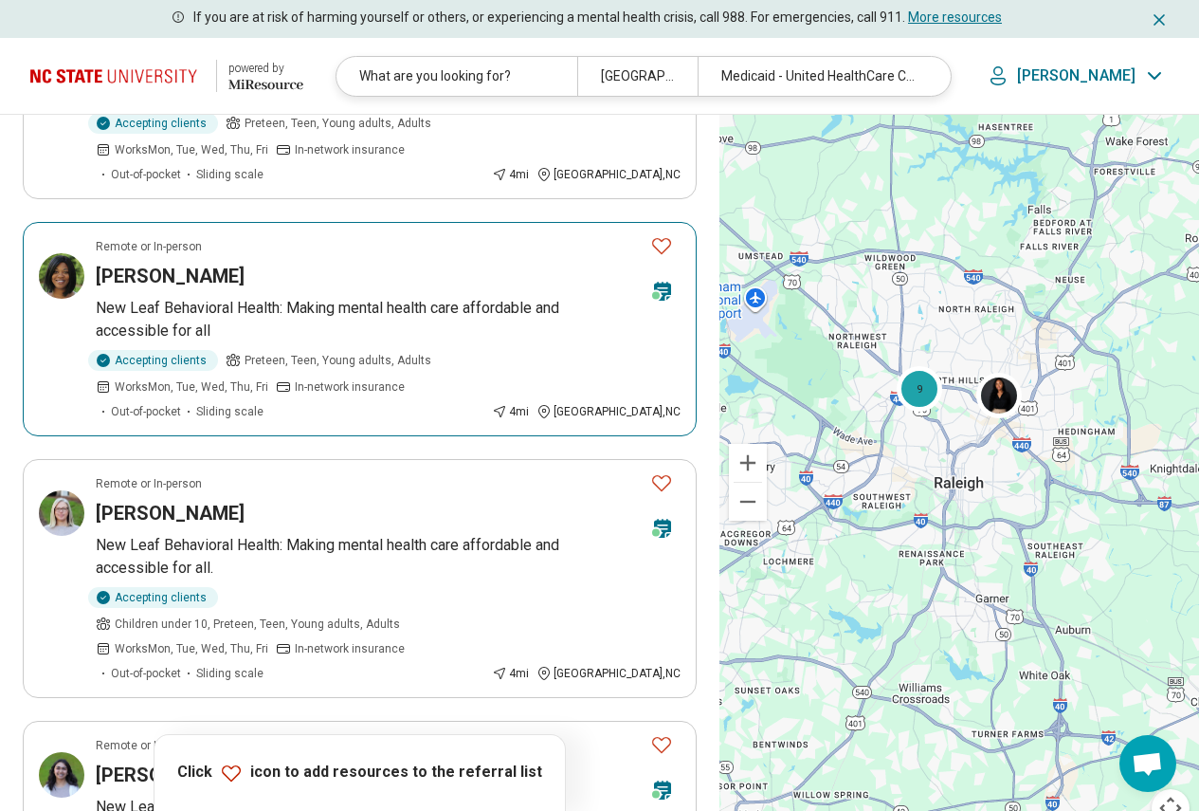
click at [392, 378] on span "In-network insurance" at bounding box center [350, 386] width 110 height 17
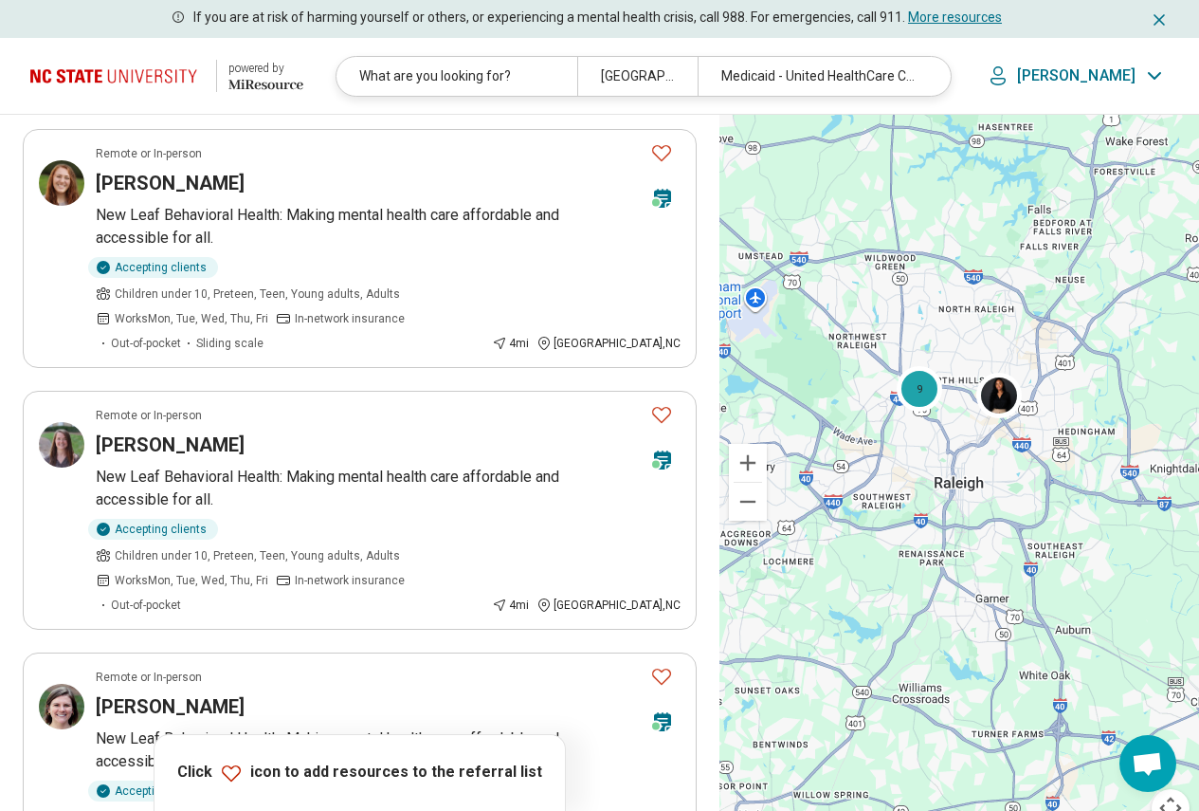
scroll to position [1991, 0]
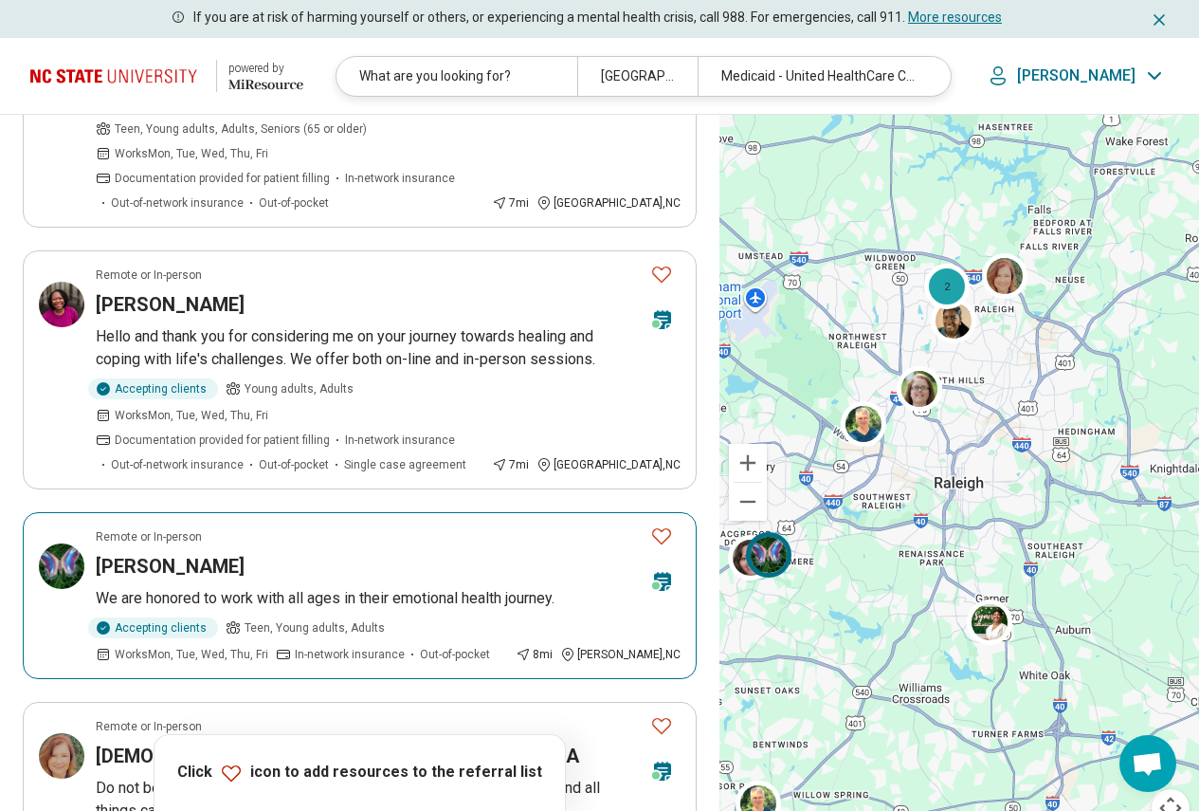
scroll to position [1802, 0]
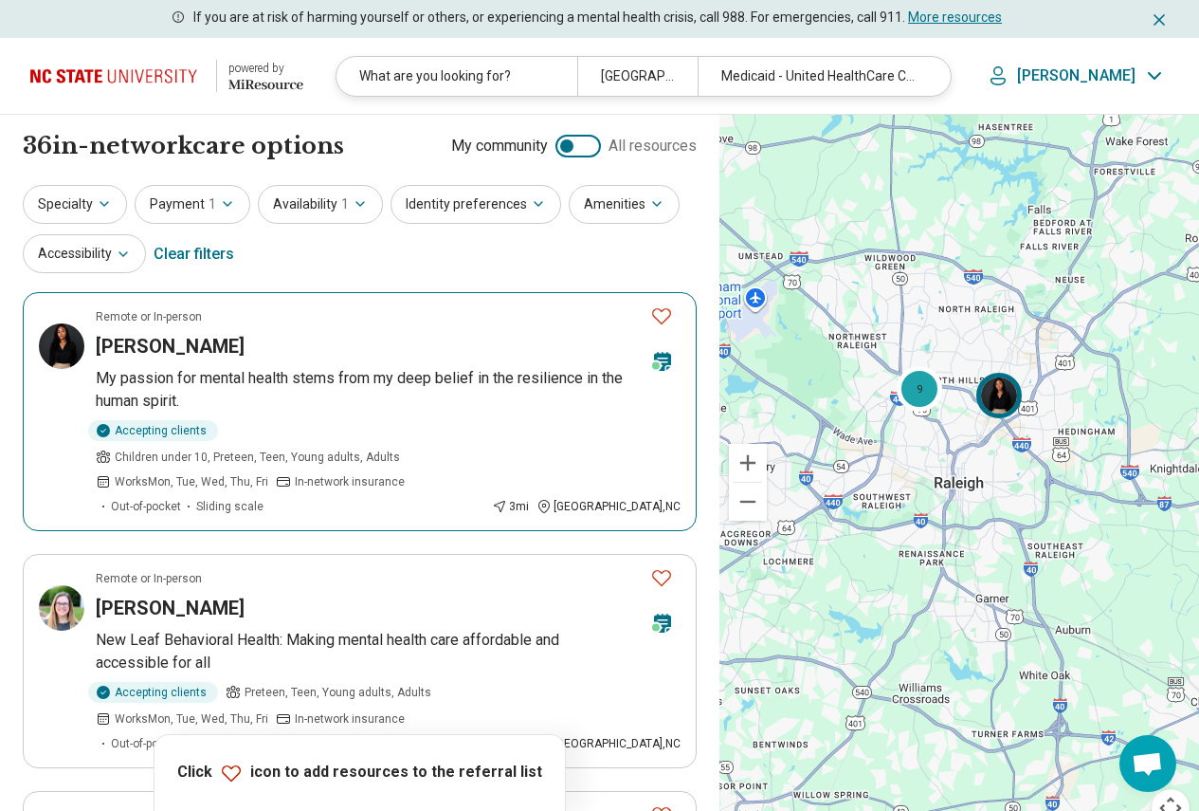
scroll to position [379, 0]
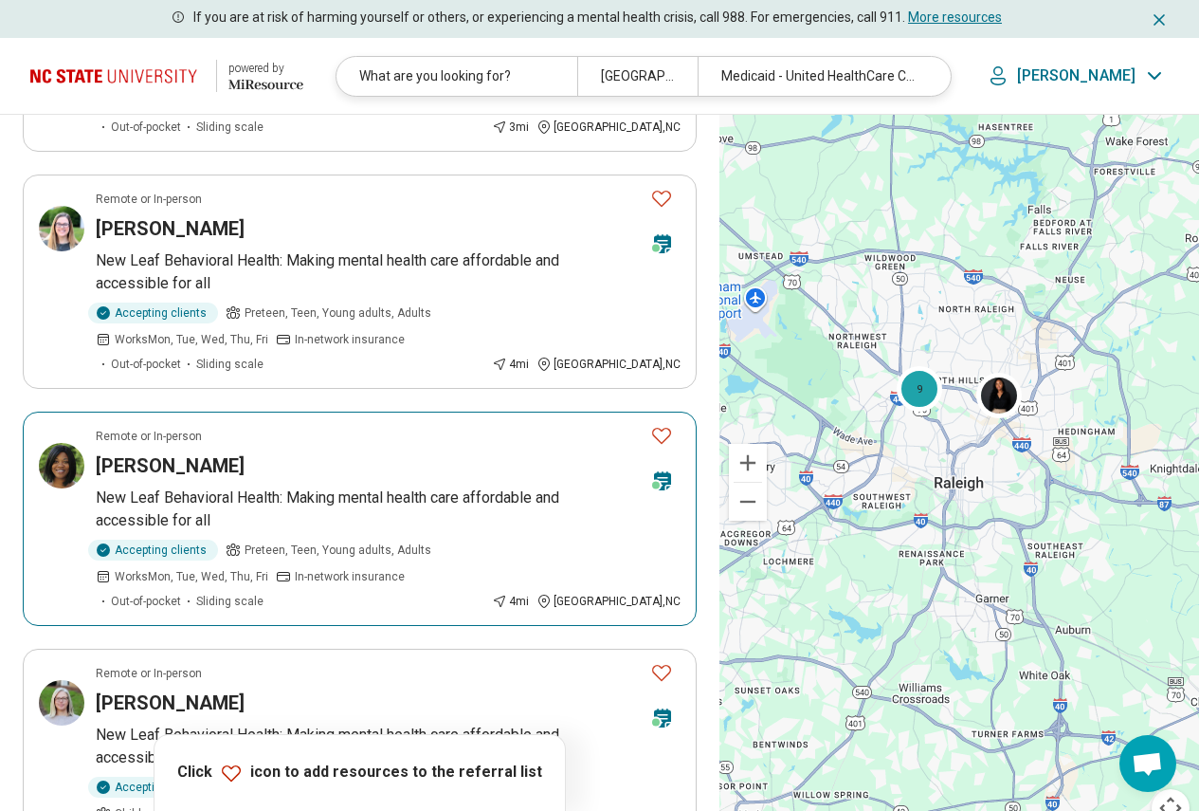
click at [202, 452] on h3 "Danielle Shaw" at bounding box center [170, 465] width 149 height 27
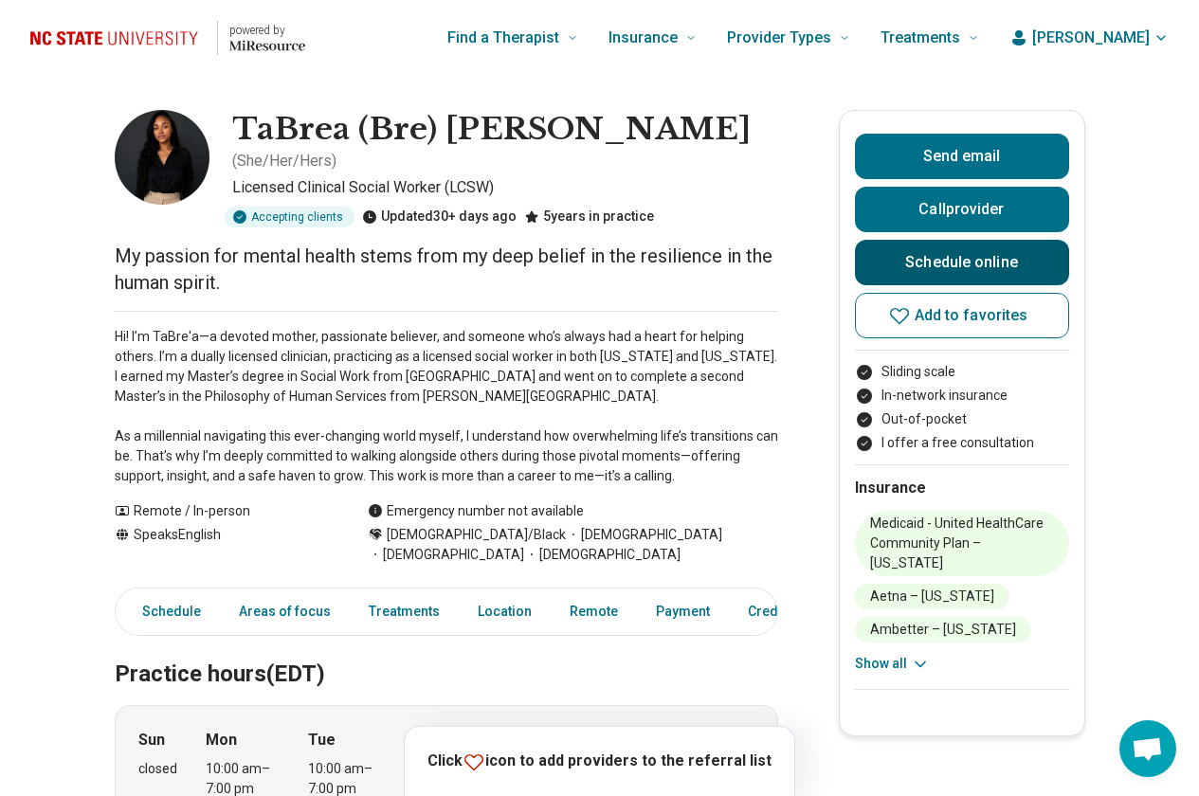
click at [969, 259] on link "Schedule online" at bounding box center [962, 263] width 214 height 46
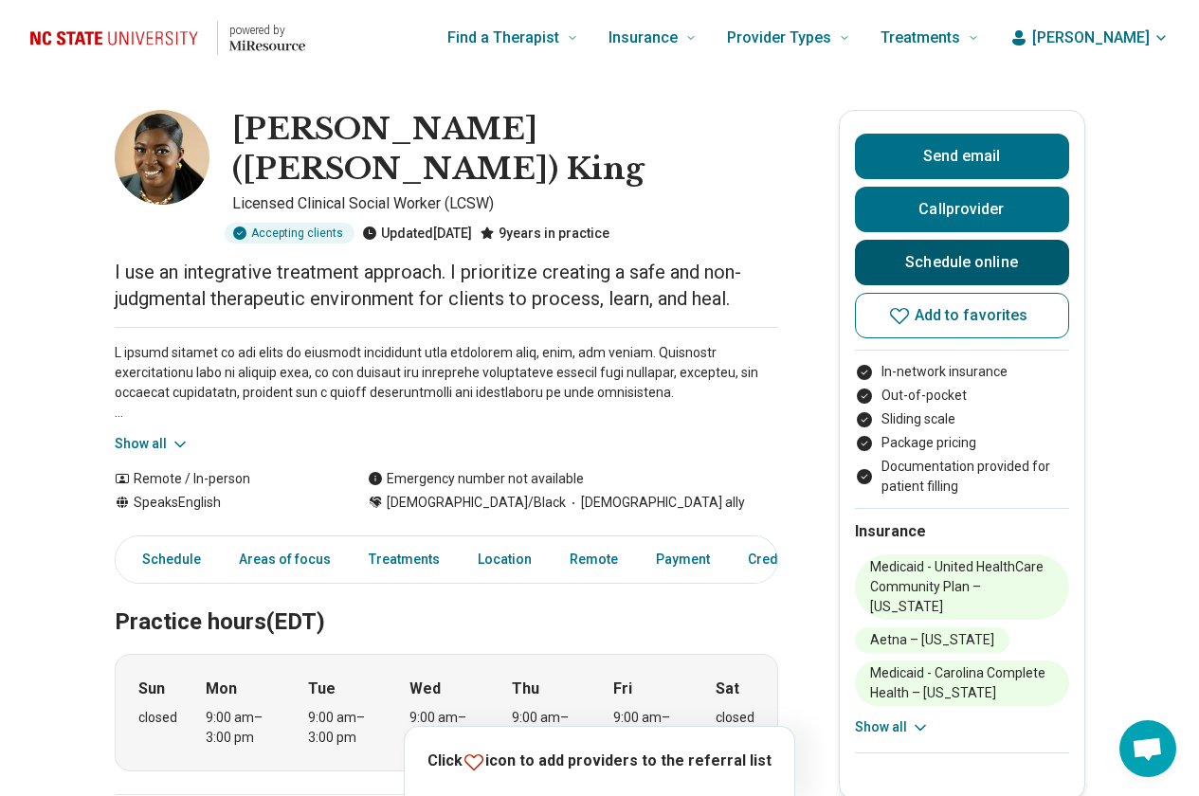
click at [954, 261] on link "Schedule online" at bounding box center [962, 263] width 214 height 46
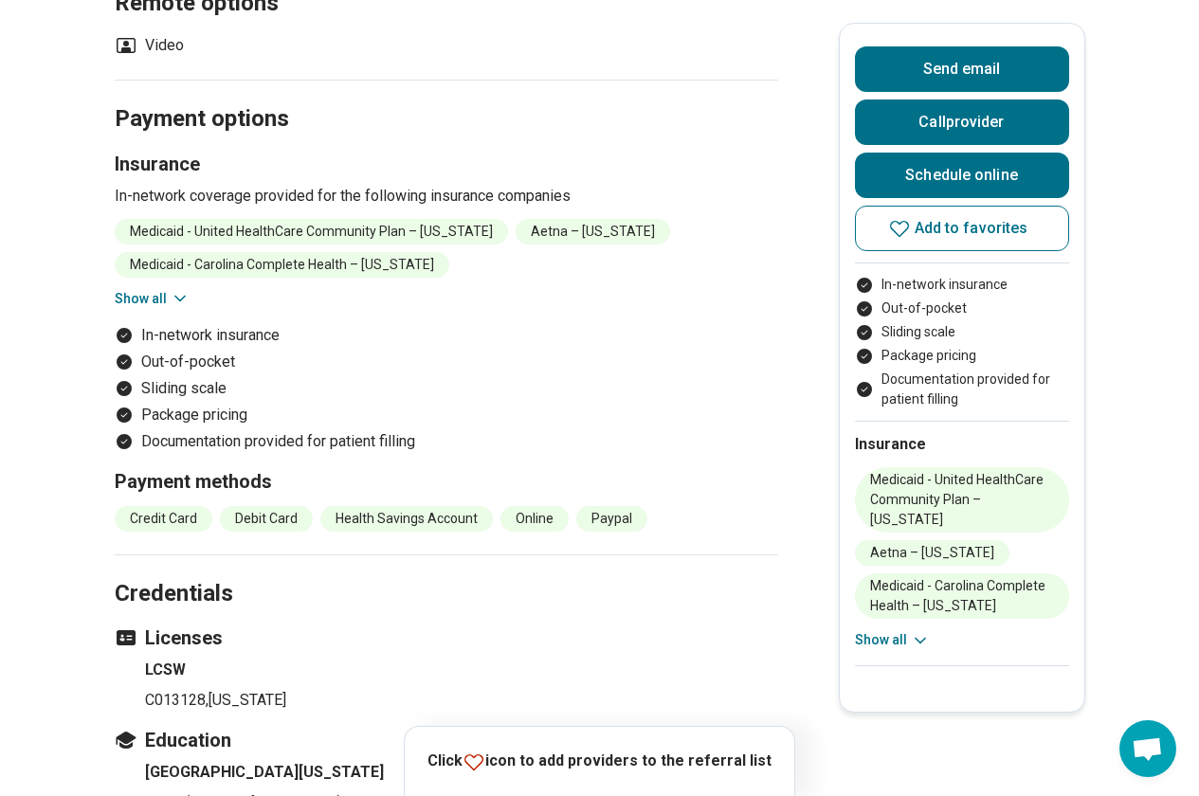
scroll to position [2465, 0]
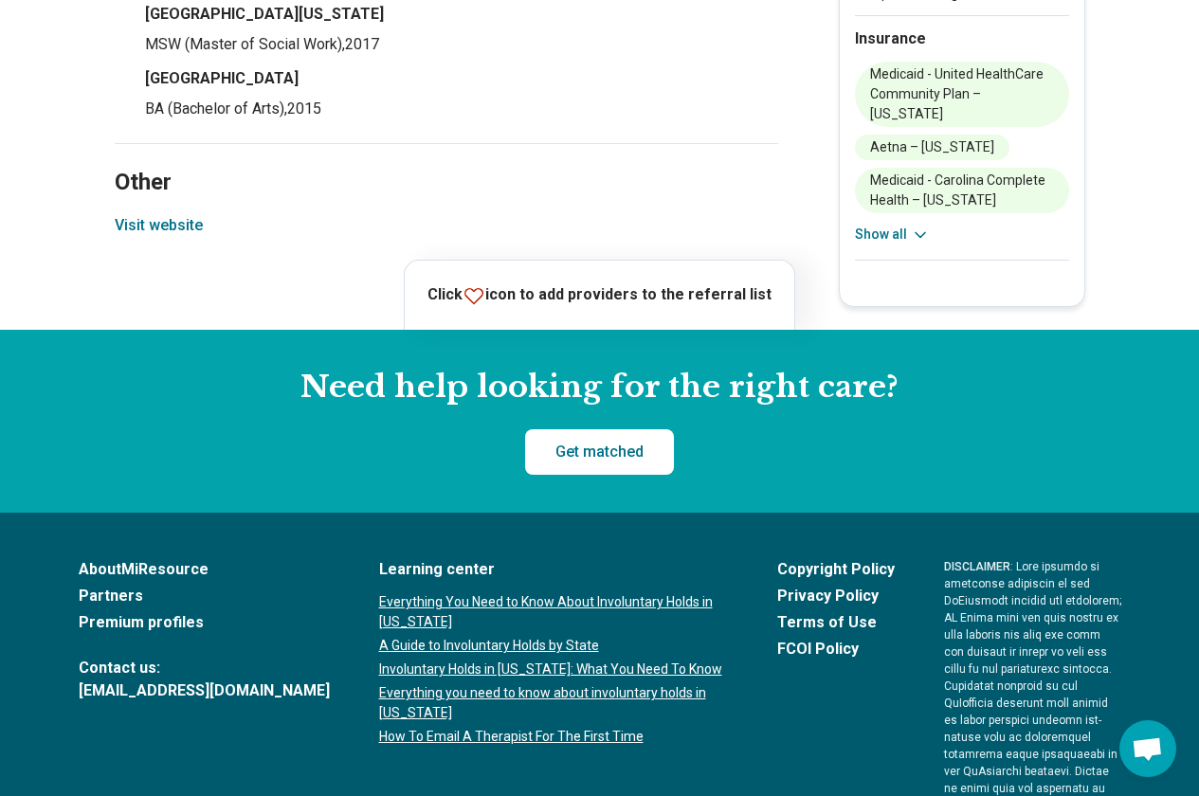
click at [159, 214] on button "Visit website" at bounding box center [159, 225] width 88 height 23
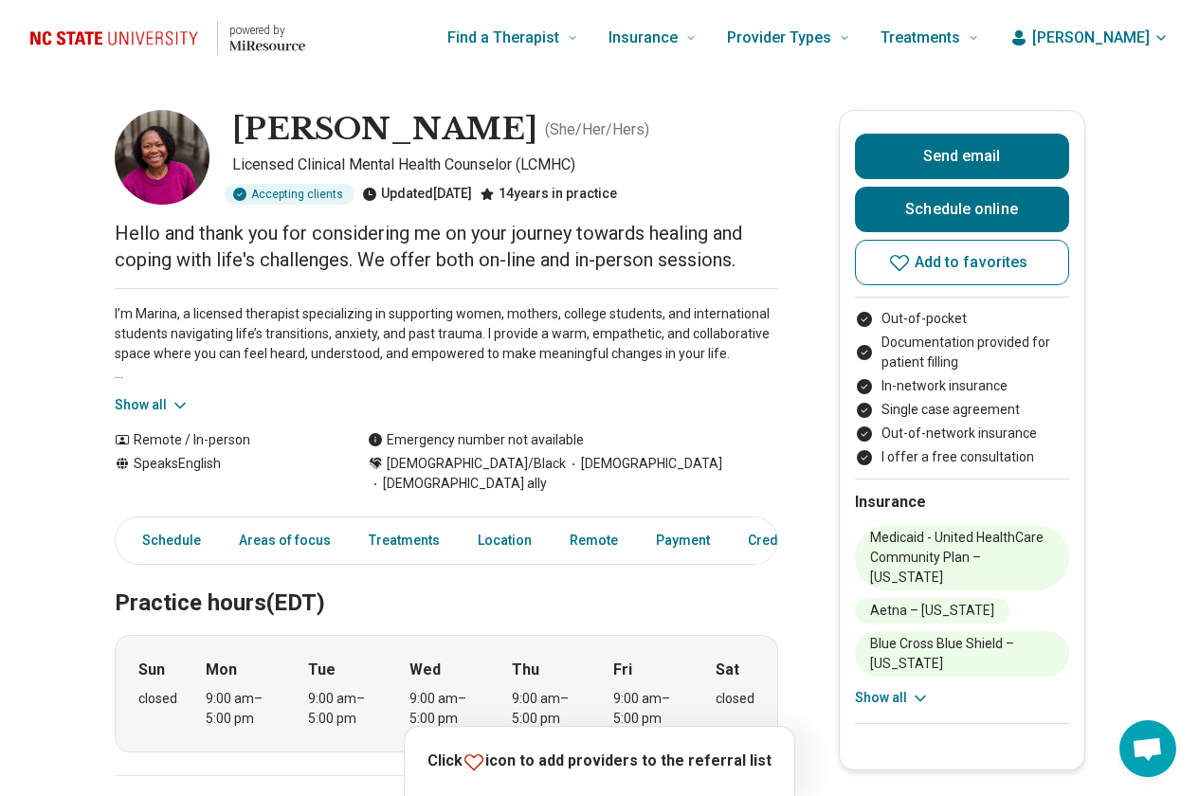
click at [156, 396] on button "Show all" at bounding box center [152, 405] width 75 height 20
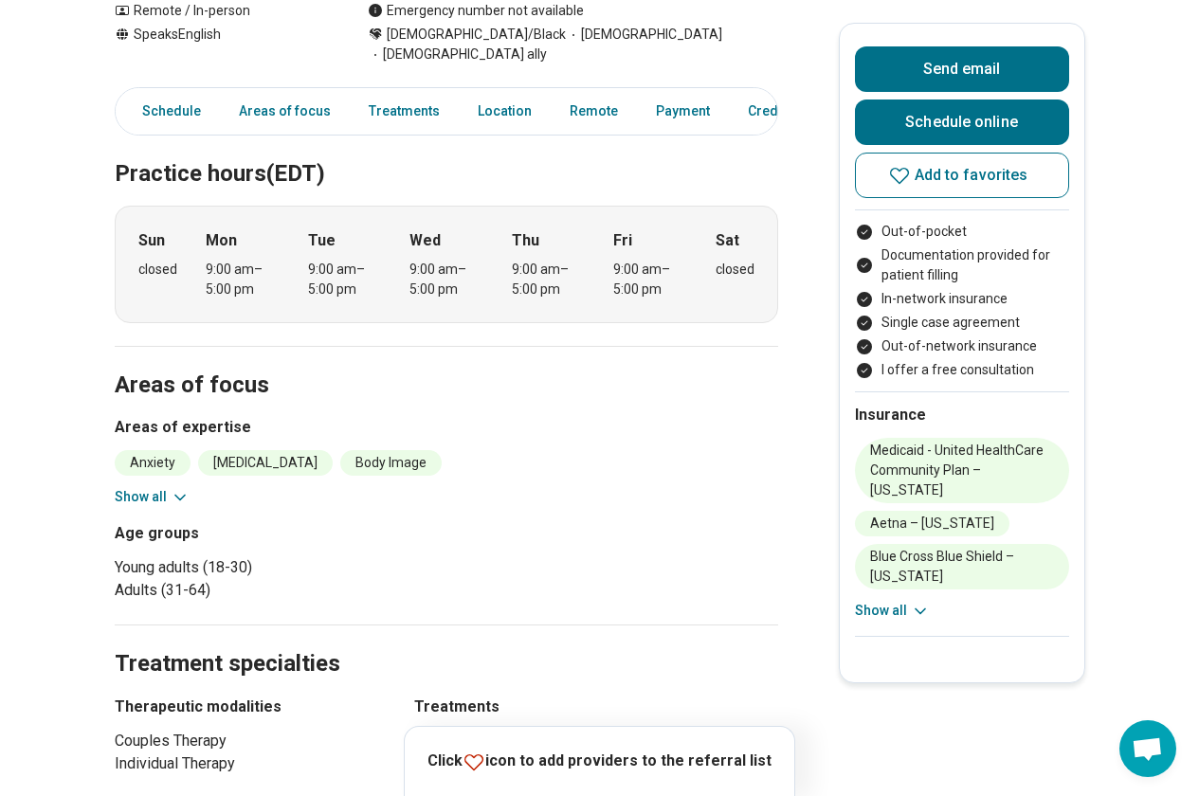
scroll to position [759, 0]
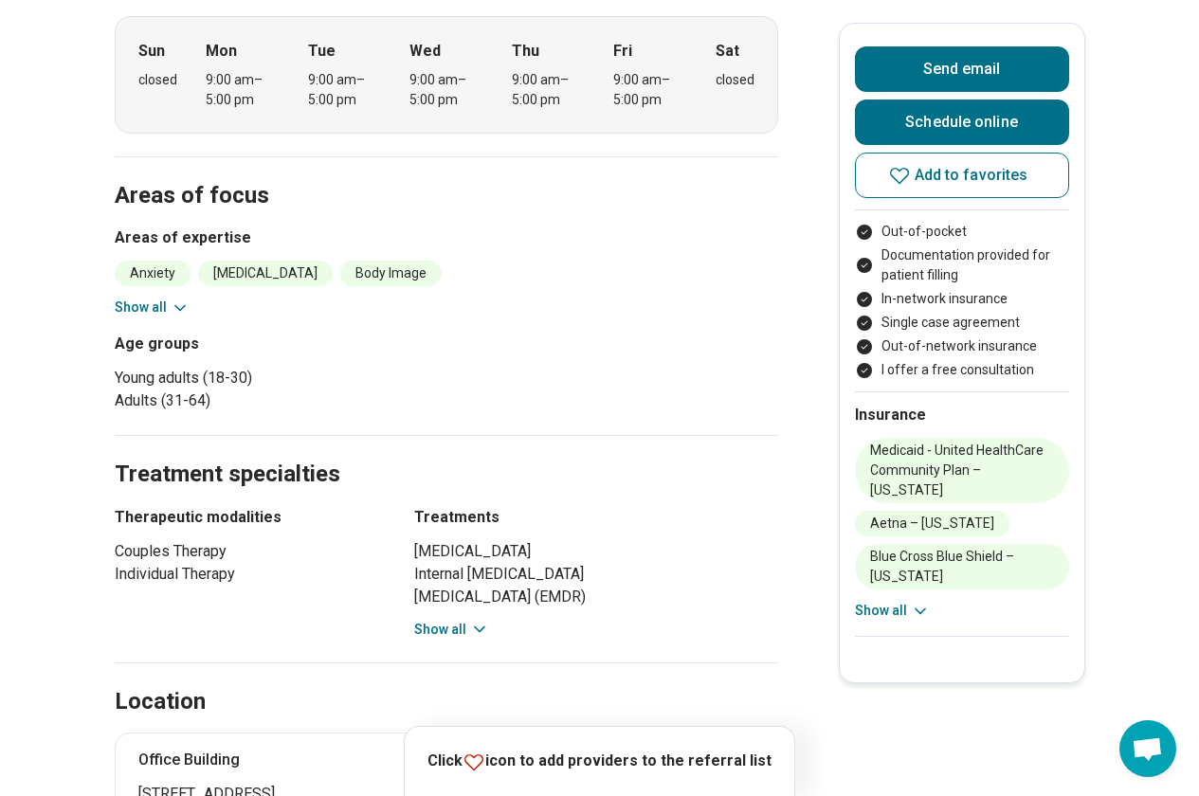
click at [136, 298] on button "Show all" at bounding box center [152, 308] width 75 height 20
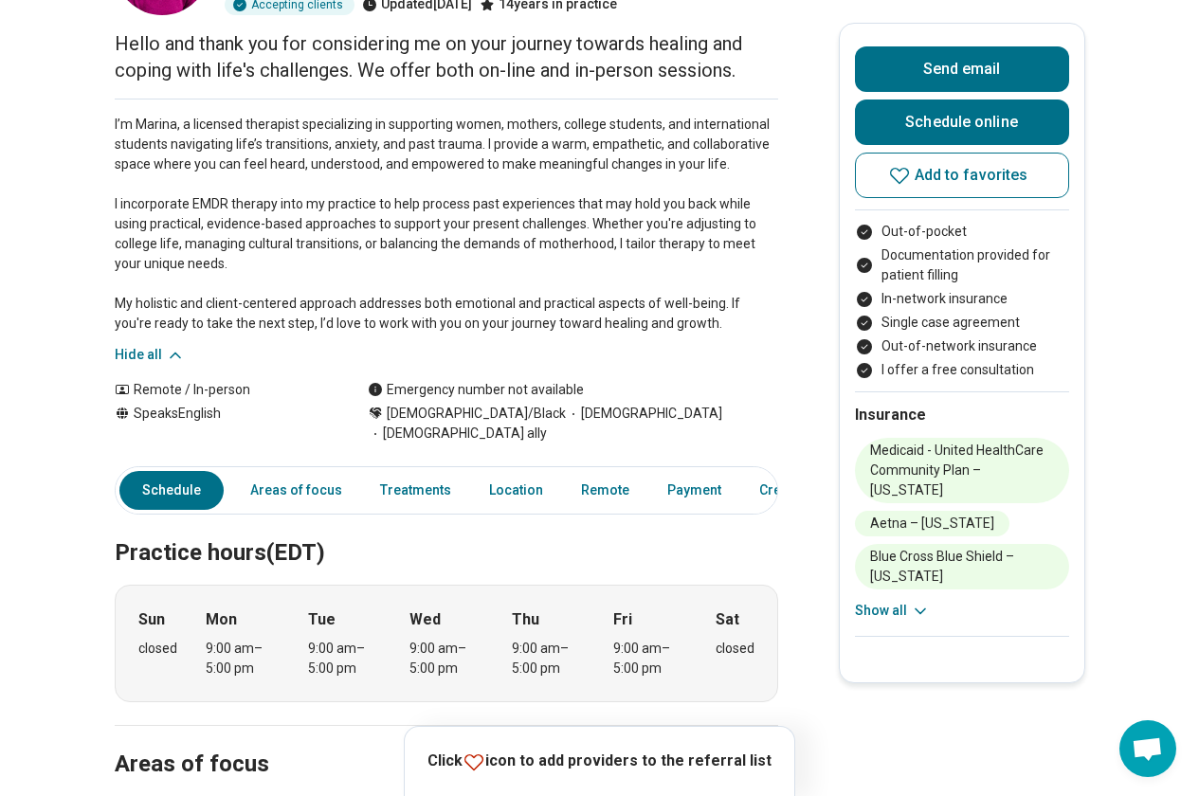
scroll to position [0, 0]
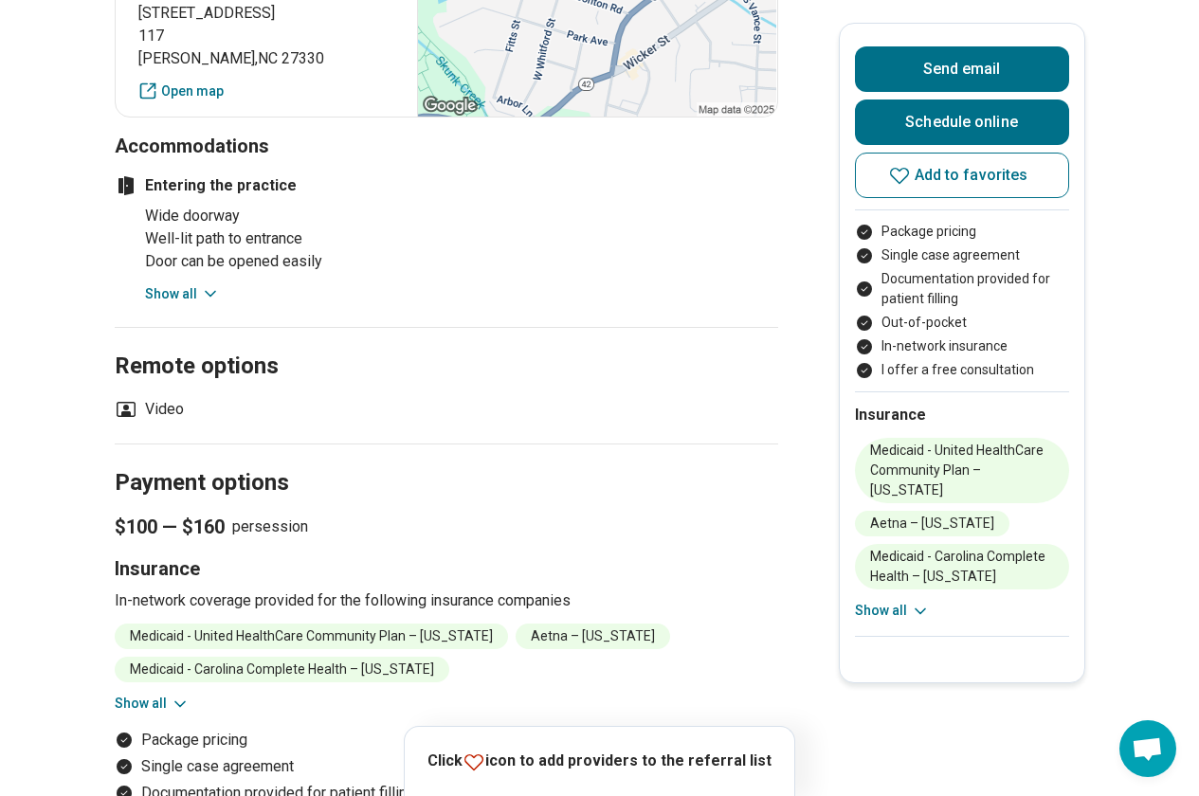
scroll to position [2276, 0]
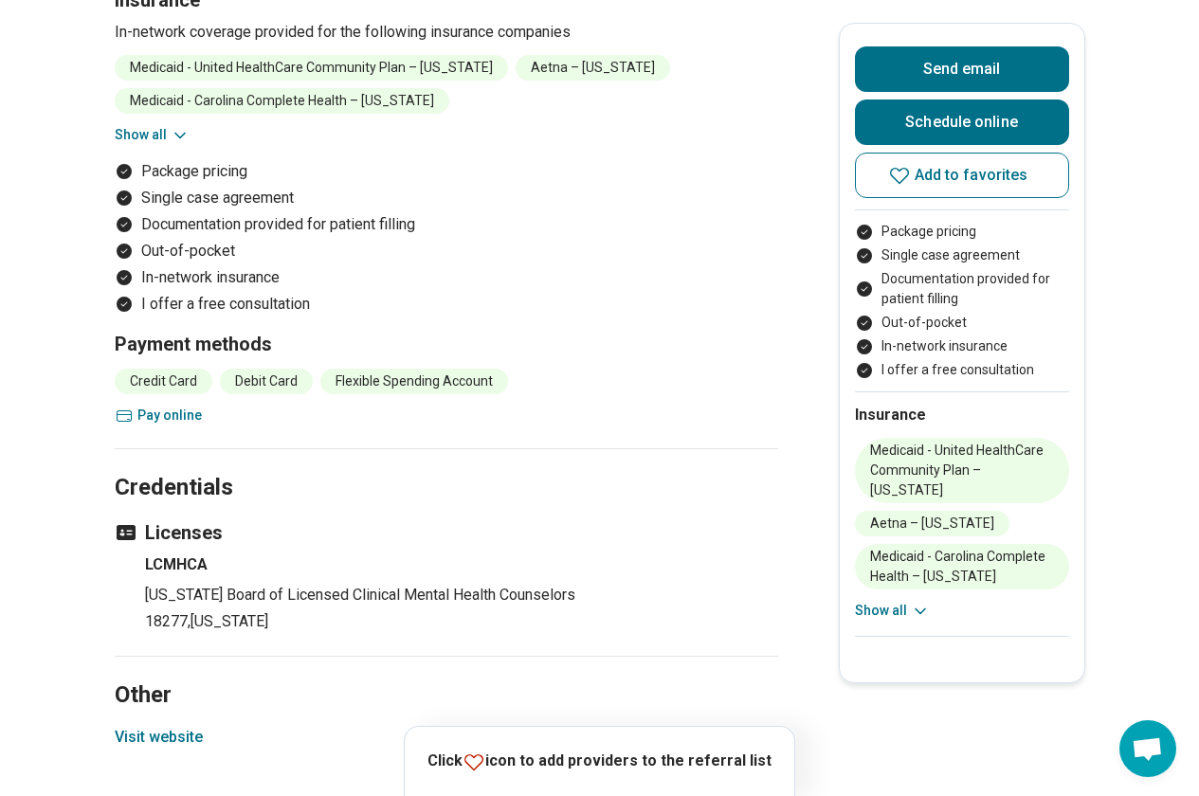
click at [194, 740] on button "Visit website" at bounding box center [159, 737] width 88 height 23
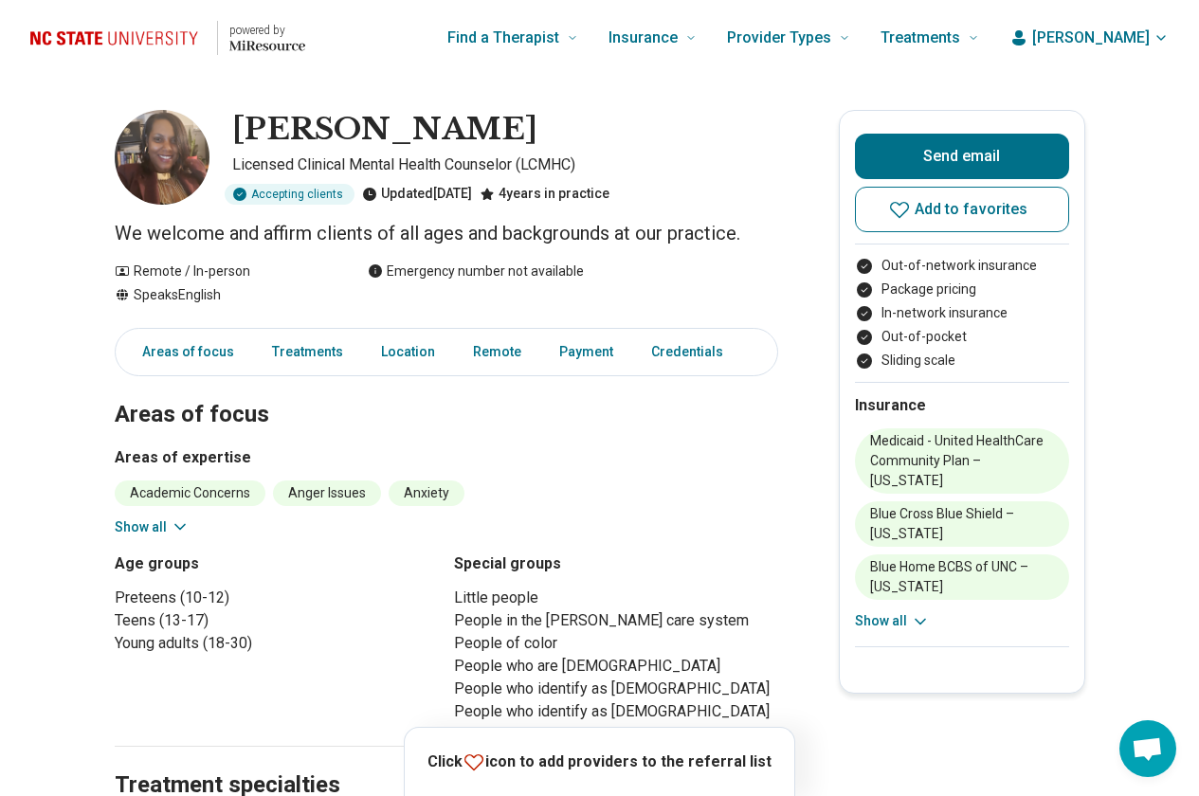
click at [897, 621] on button "Show all" at bounding box center [892, 622] width 75 height 20
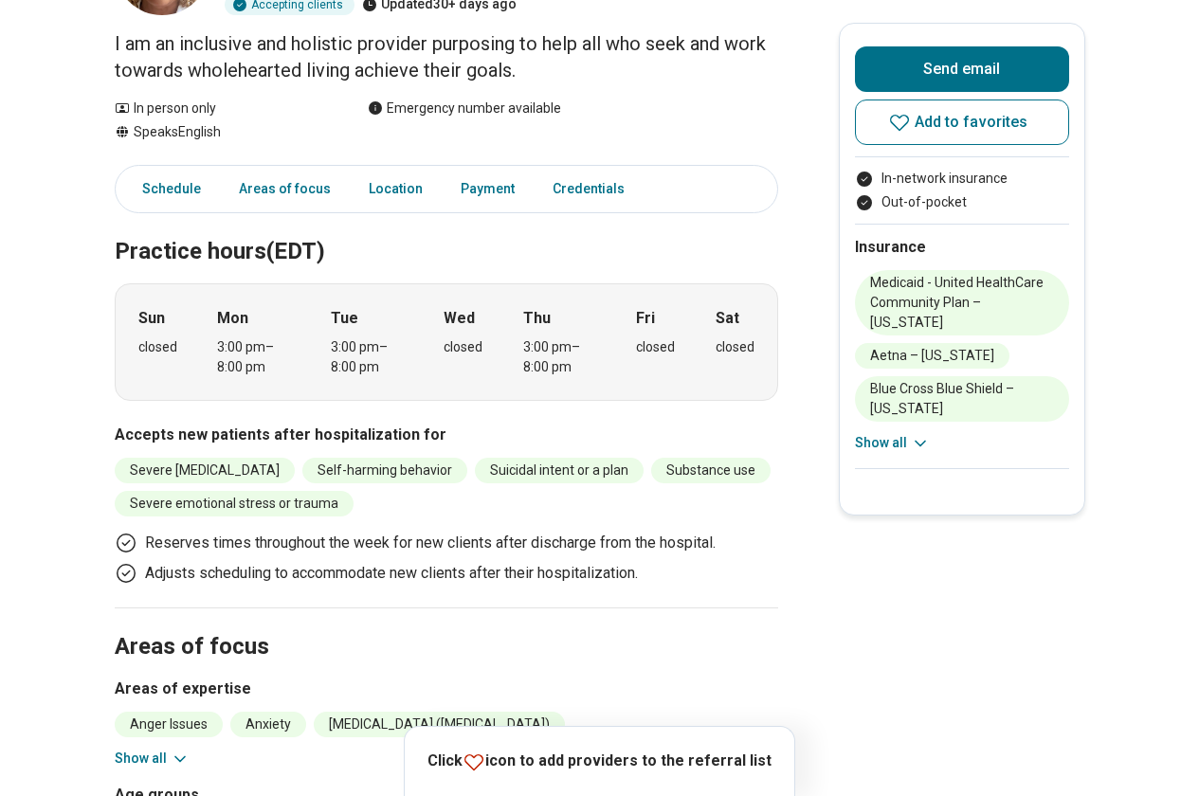
scroll to position [474, 0]
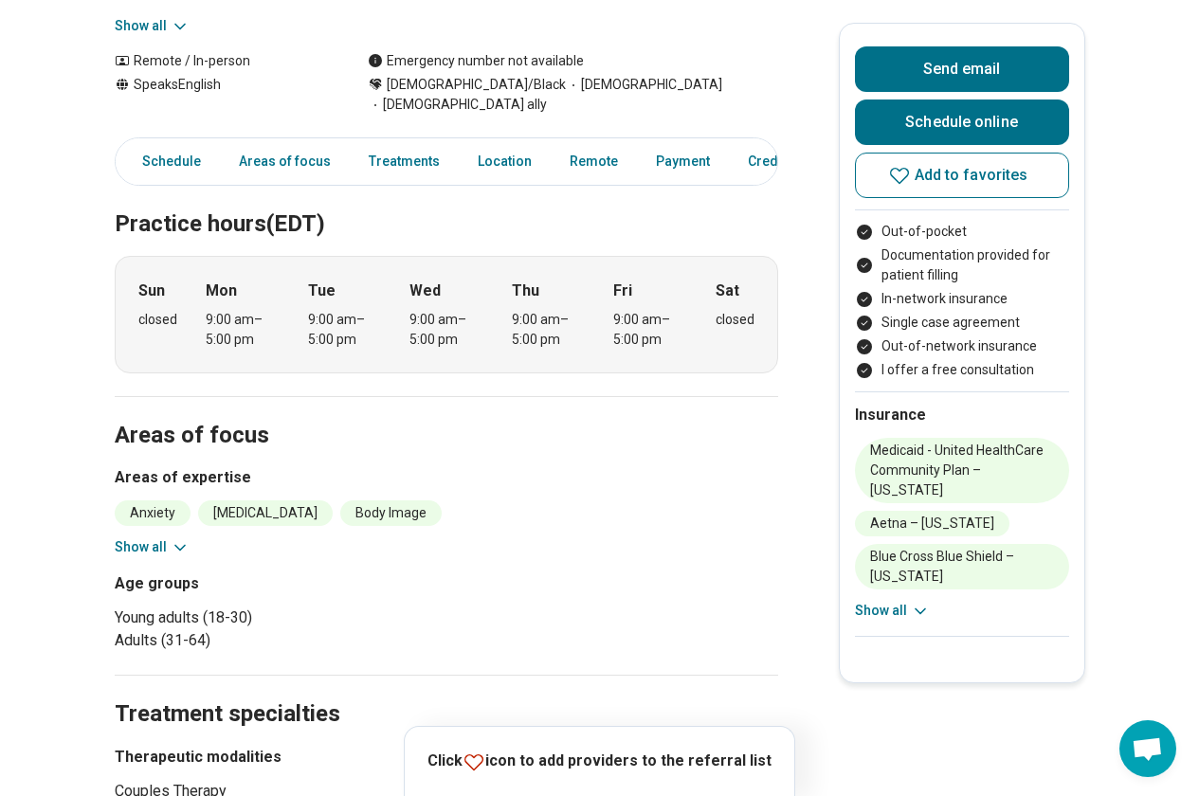
scroll to position [474, 0]
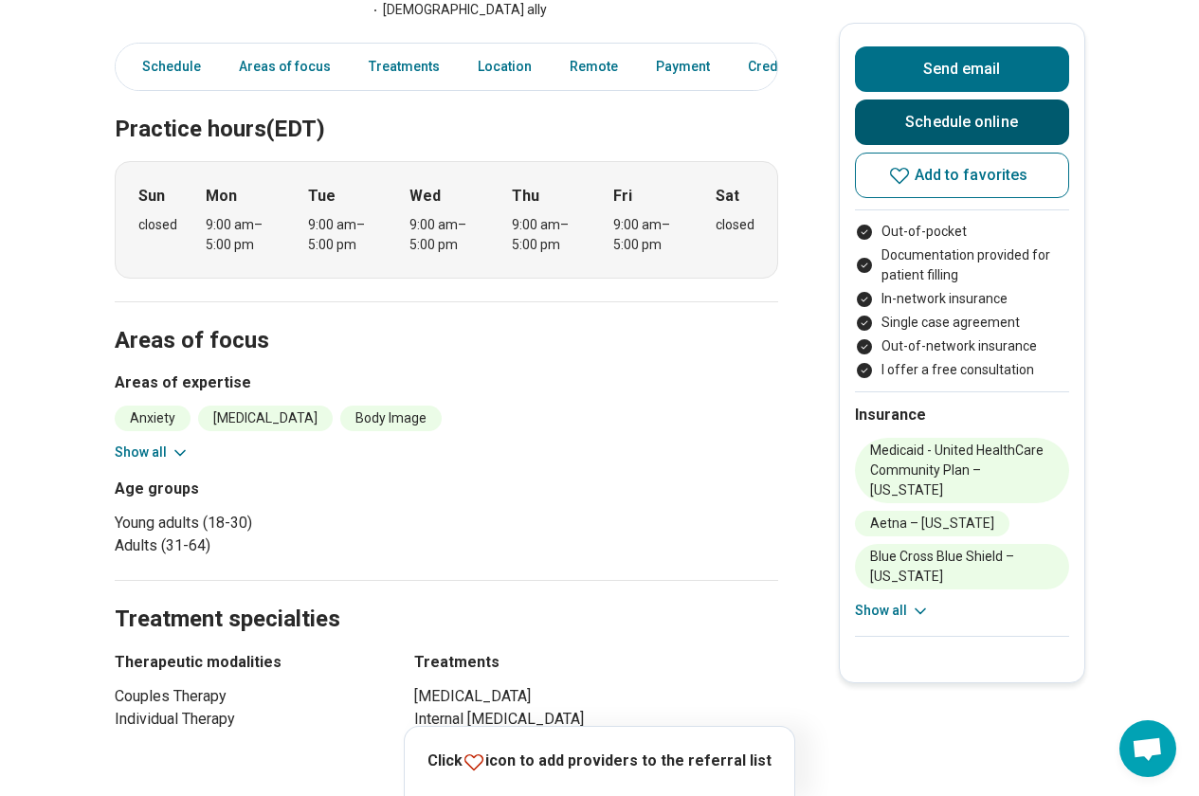
click at [907, 127] on link "Schedule online" at bounding box center [962, 123] width 214 height 46
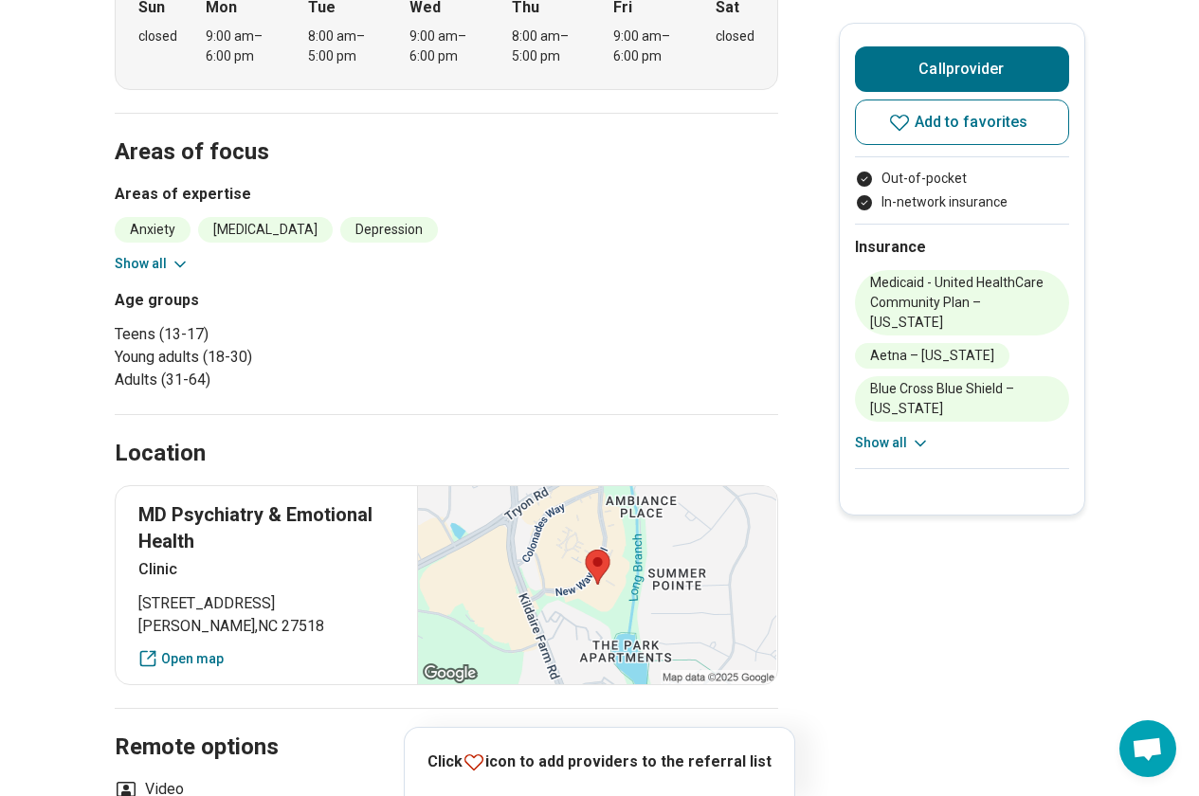
scroll to position [948, 0]
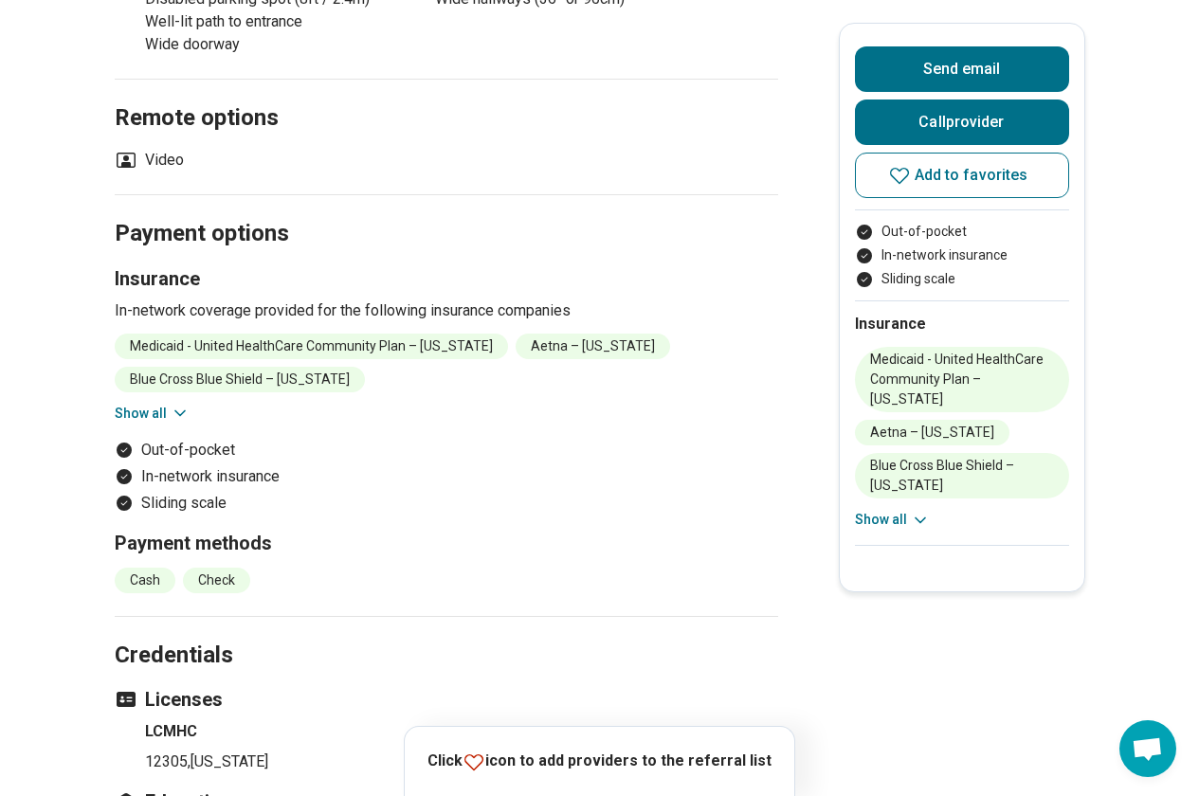
scroll to position [2370, 0]
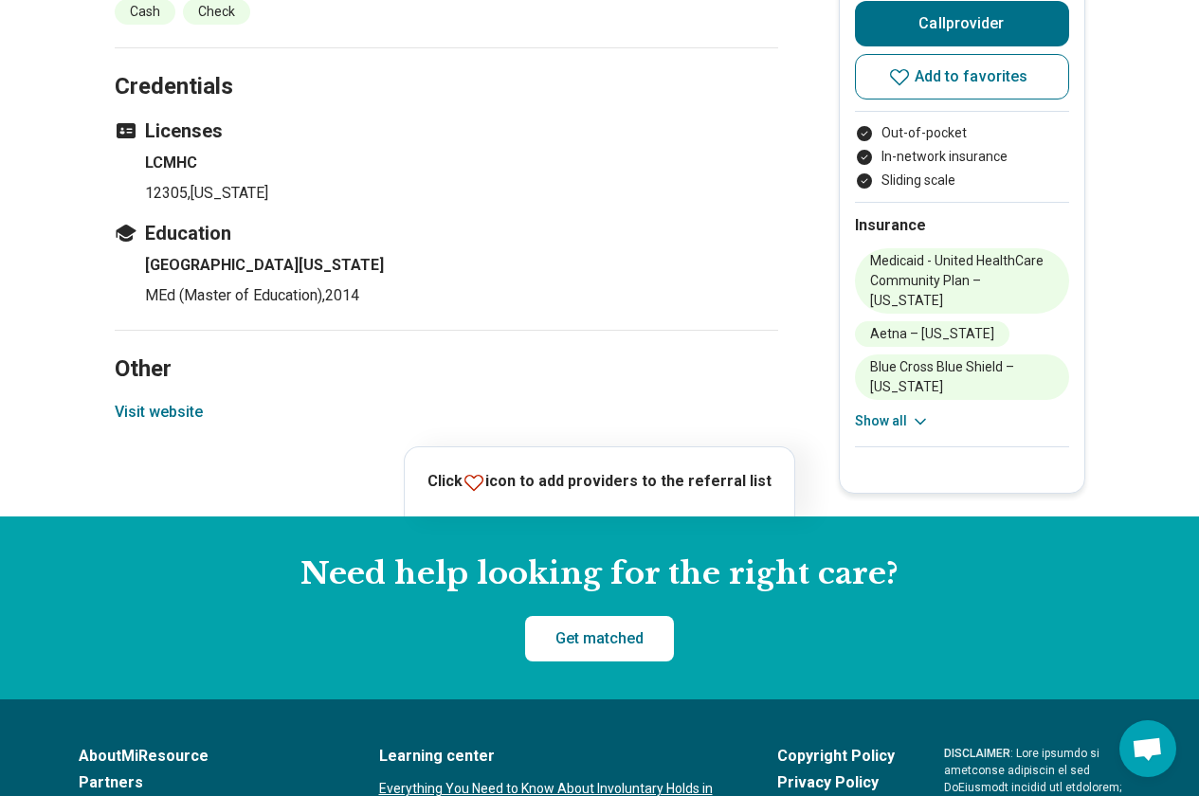
click at [179, 401] on button "Visit website" at bounding box center [159, 412] width 88 height 23
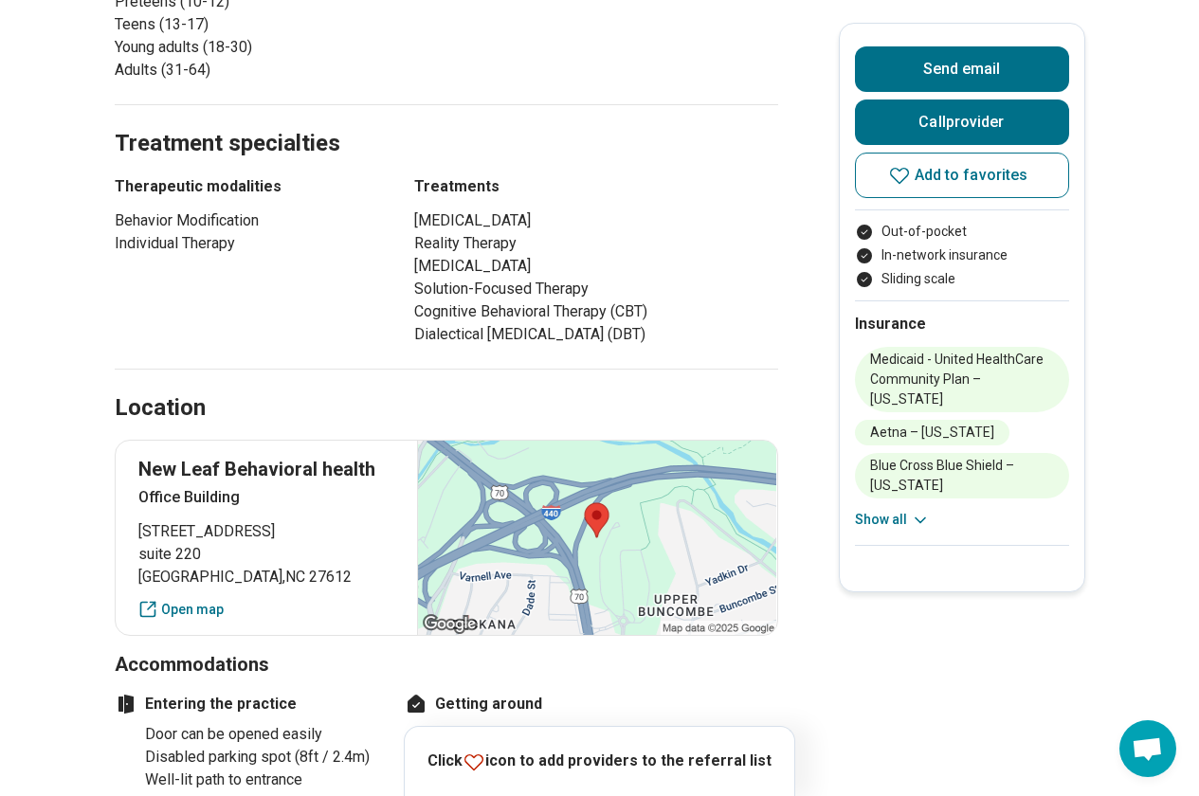
scroll to position [379, 0]
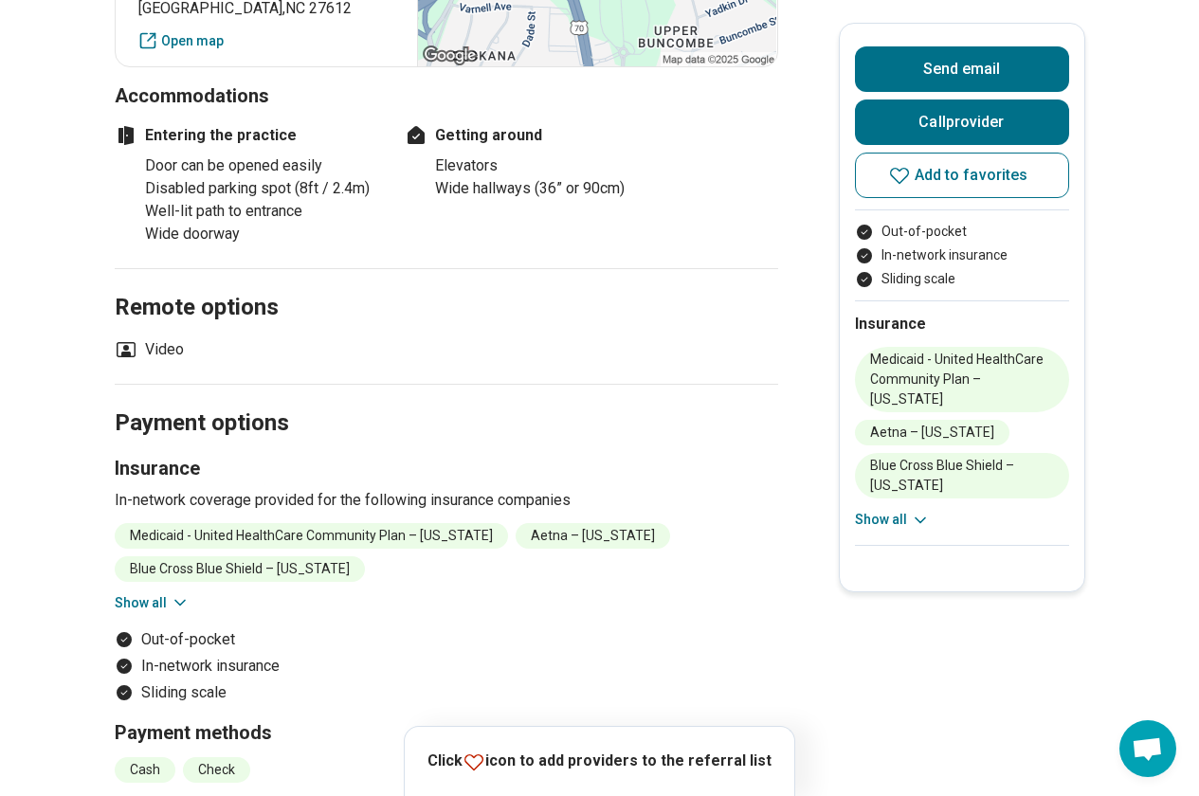
scroll to position [2181, 0]
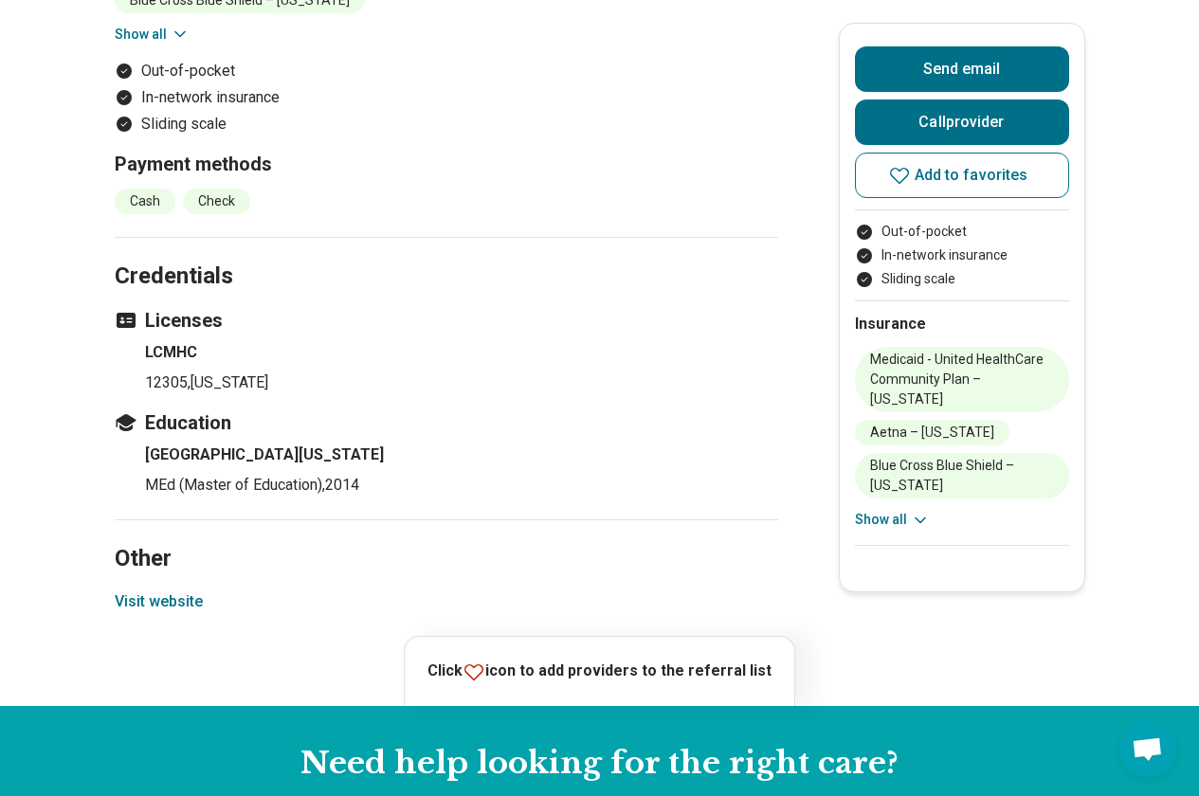
click at [178, 591] on button "Visit website" at bounding box center [159, 602] width 88 height 23
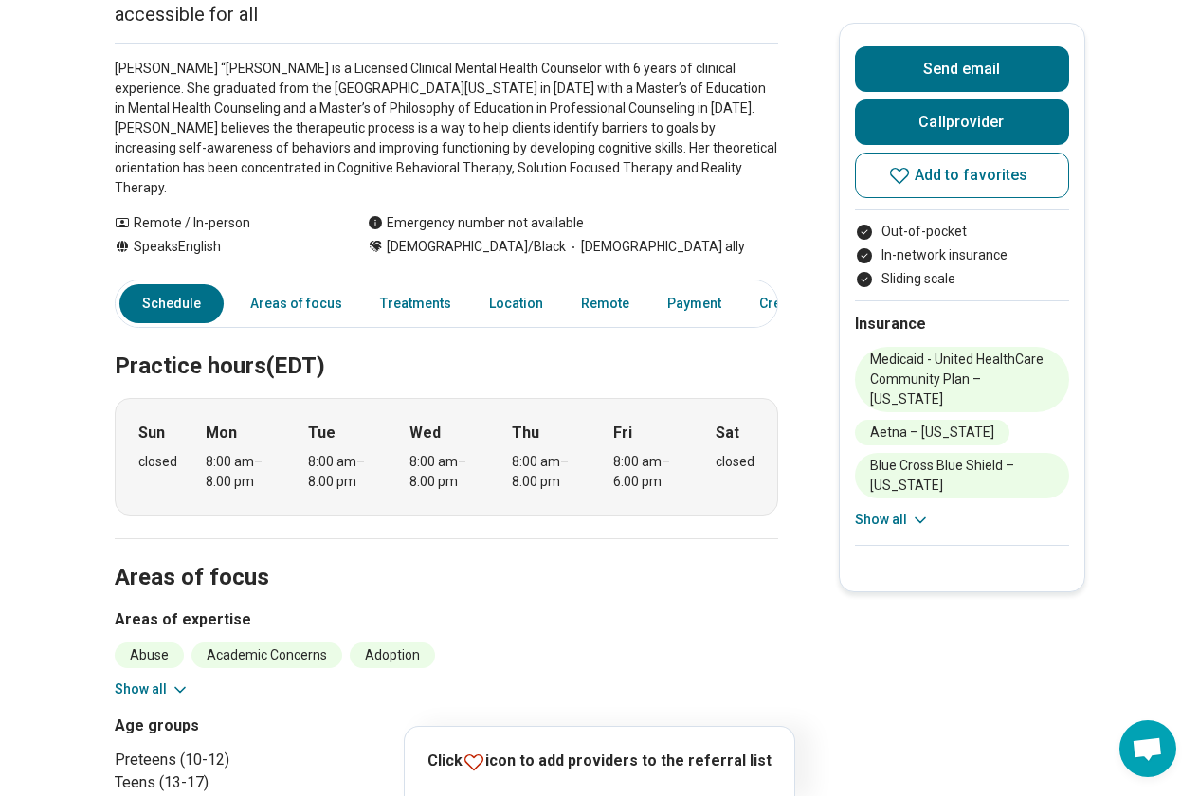
scroll to position [0, 0]
